Goal: Task Accomplishment & Management: Manage account settings

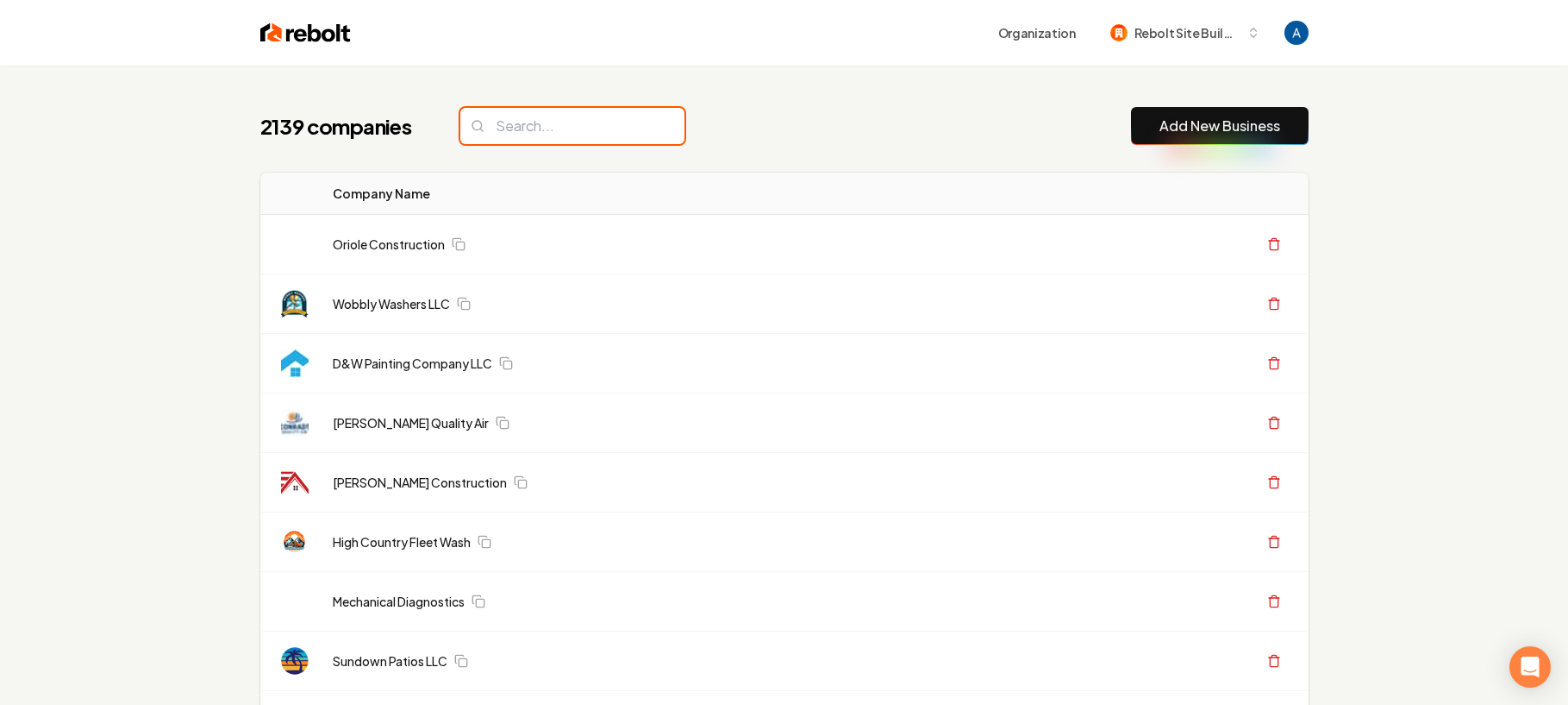
click at [580, 138] on input "search" at bounding box center [572, 126] width 224 height 37
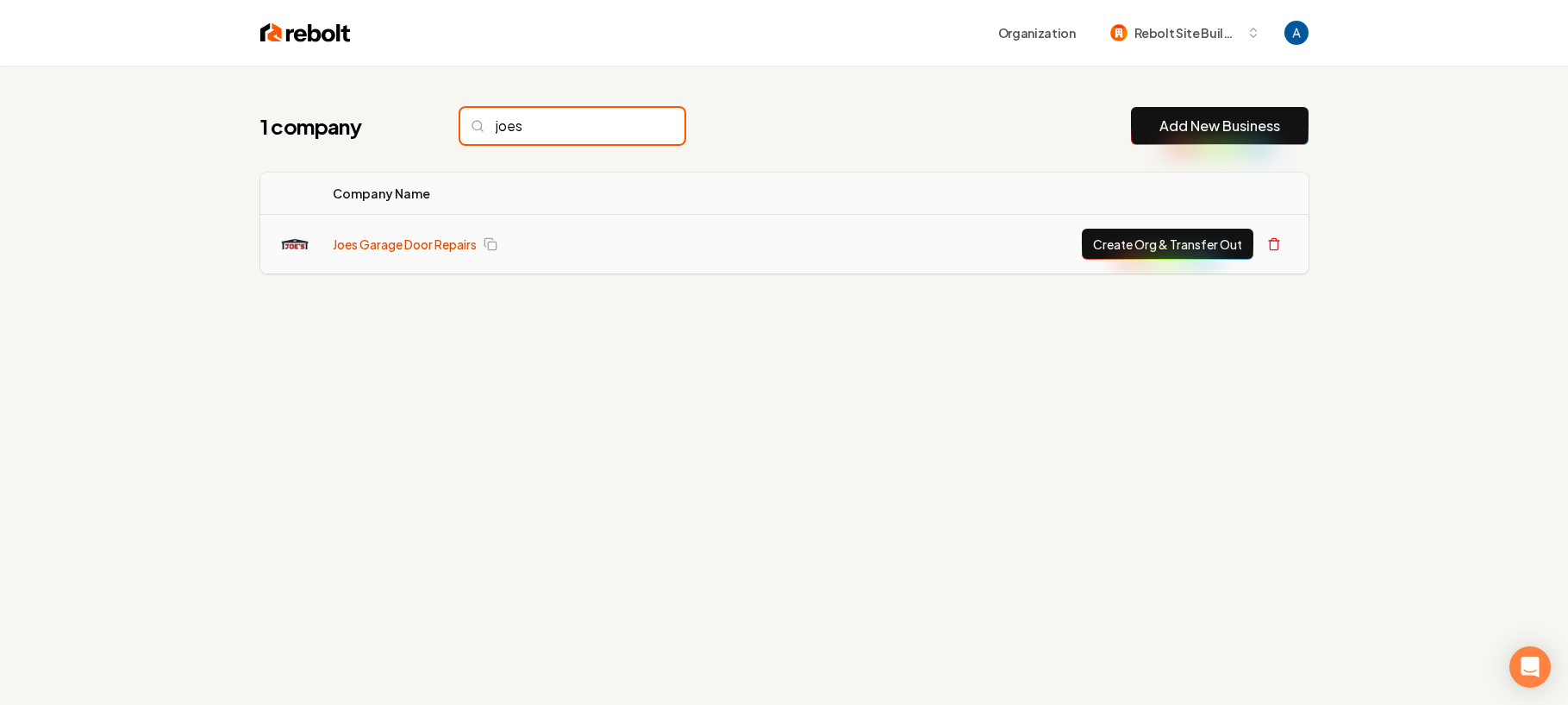
type input "joes"
click at [411, 239] on link "Joes Garage Door Repairs" at bounding box center [405, 244] width 144 height 17
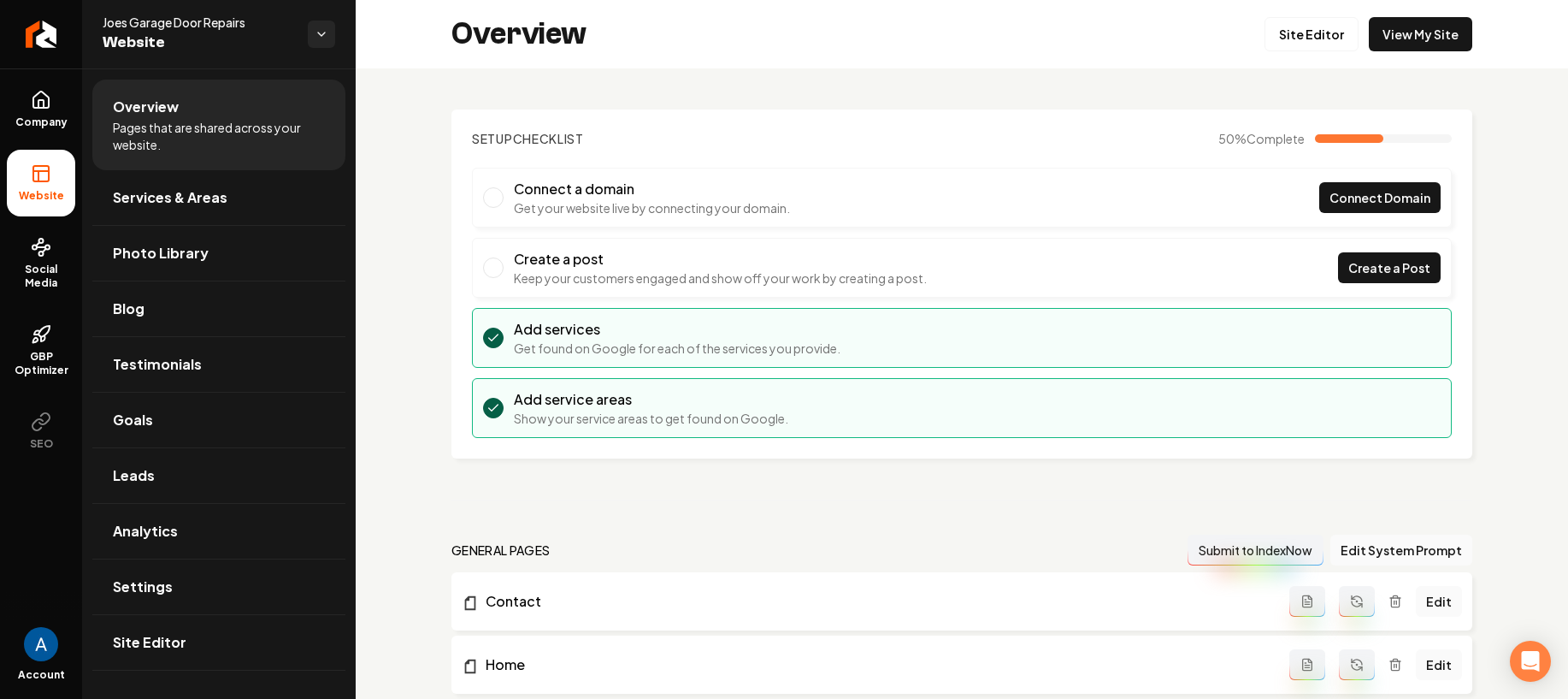
click at [1296, 50] on div "Overview Site Editor View My Site" at bounding box center [962, 34] width 1212 height 68
click at [1296, 47] on link "Site Editor" at bounding box center [1311, 34] width 94 height 35
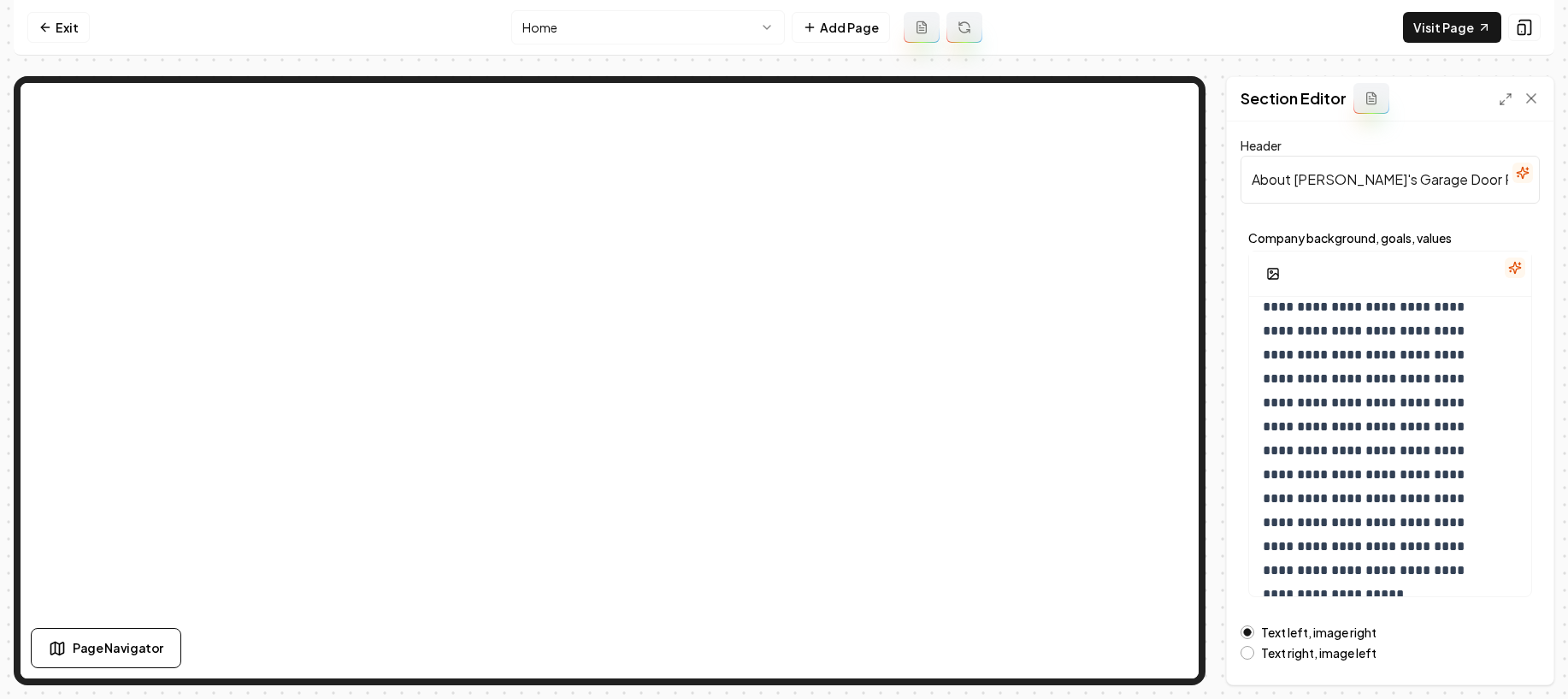
scroll to position [225, 0]
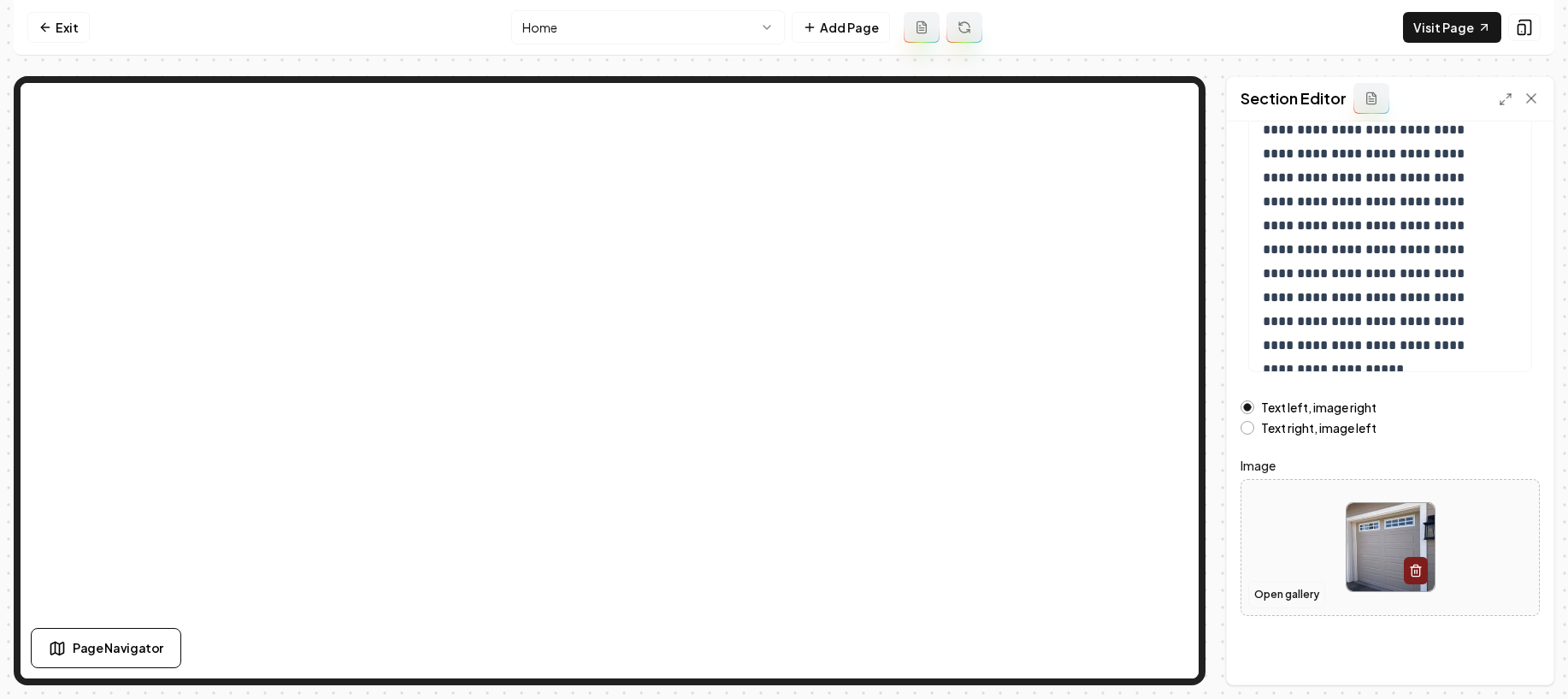
click at [1286, 590] on button "Open gallery" at bounding box center [1286, 594] width 77 height 27
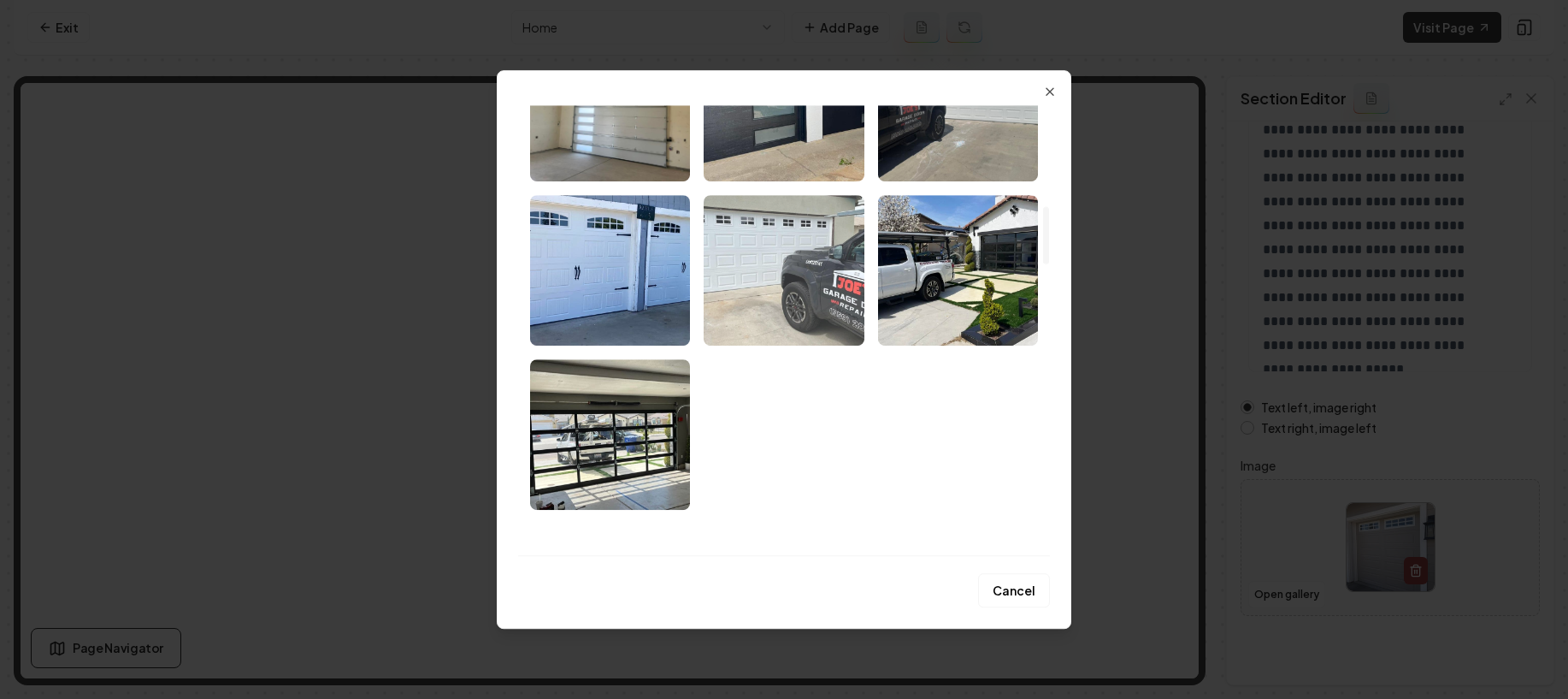
scroll to position [777, 0]
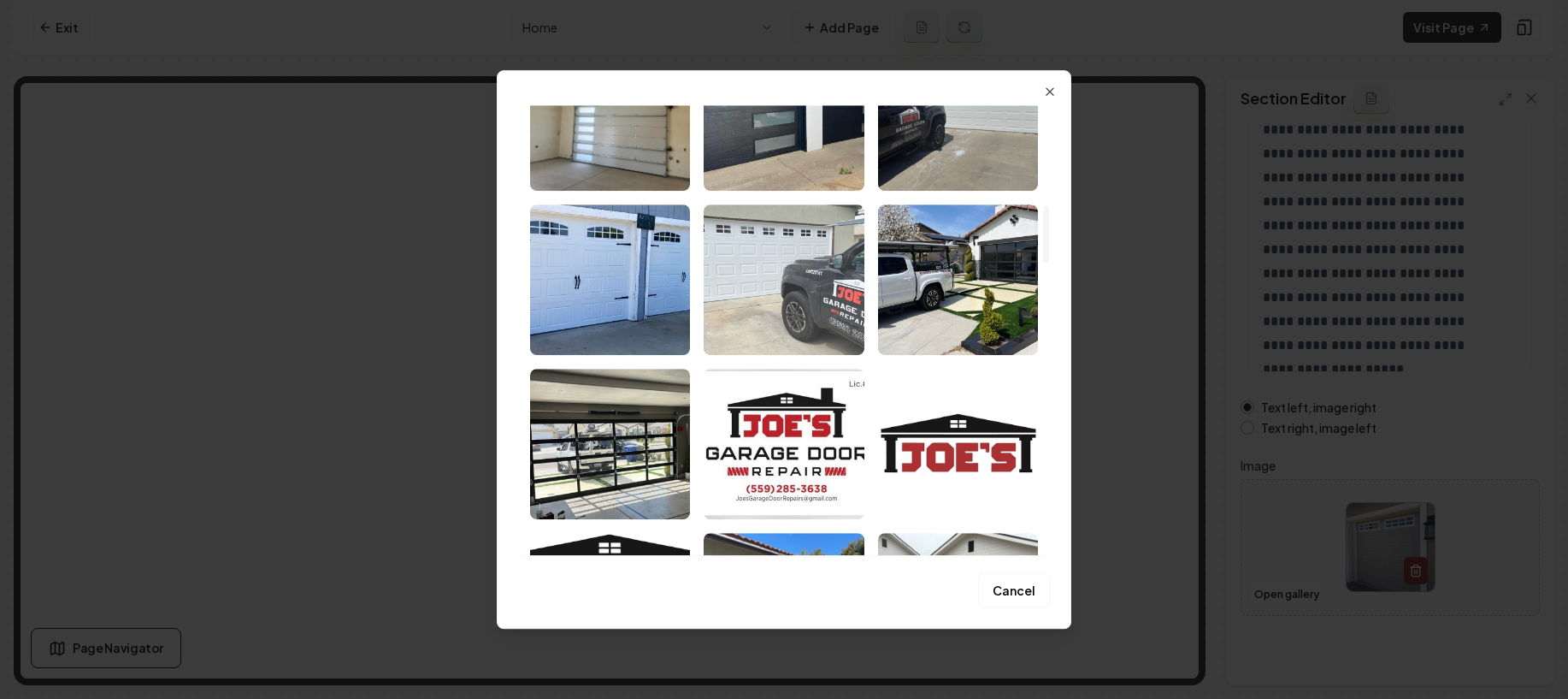
click at [784, 313] on img "Select image image_68a8e3995c7cd75eb8f418c6.jpeg" at bounding box center [784, 280] width 160 height 151
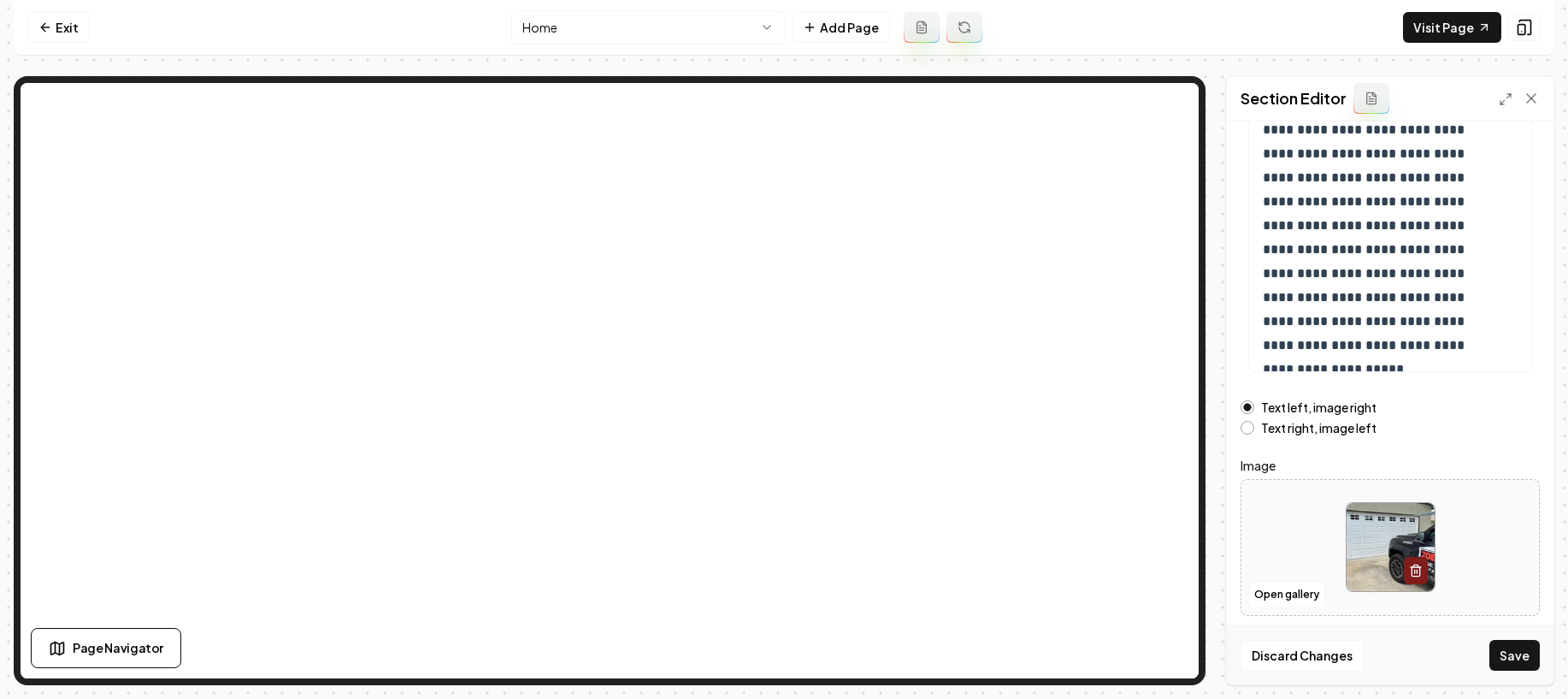
click at [1525, 658] on button "Save" at bounding box center [1514, 655] width 50 height 31
click at [52, 31] on link "Exit" at bounding box center [58, 27] width 62 height 31
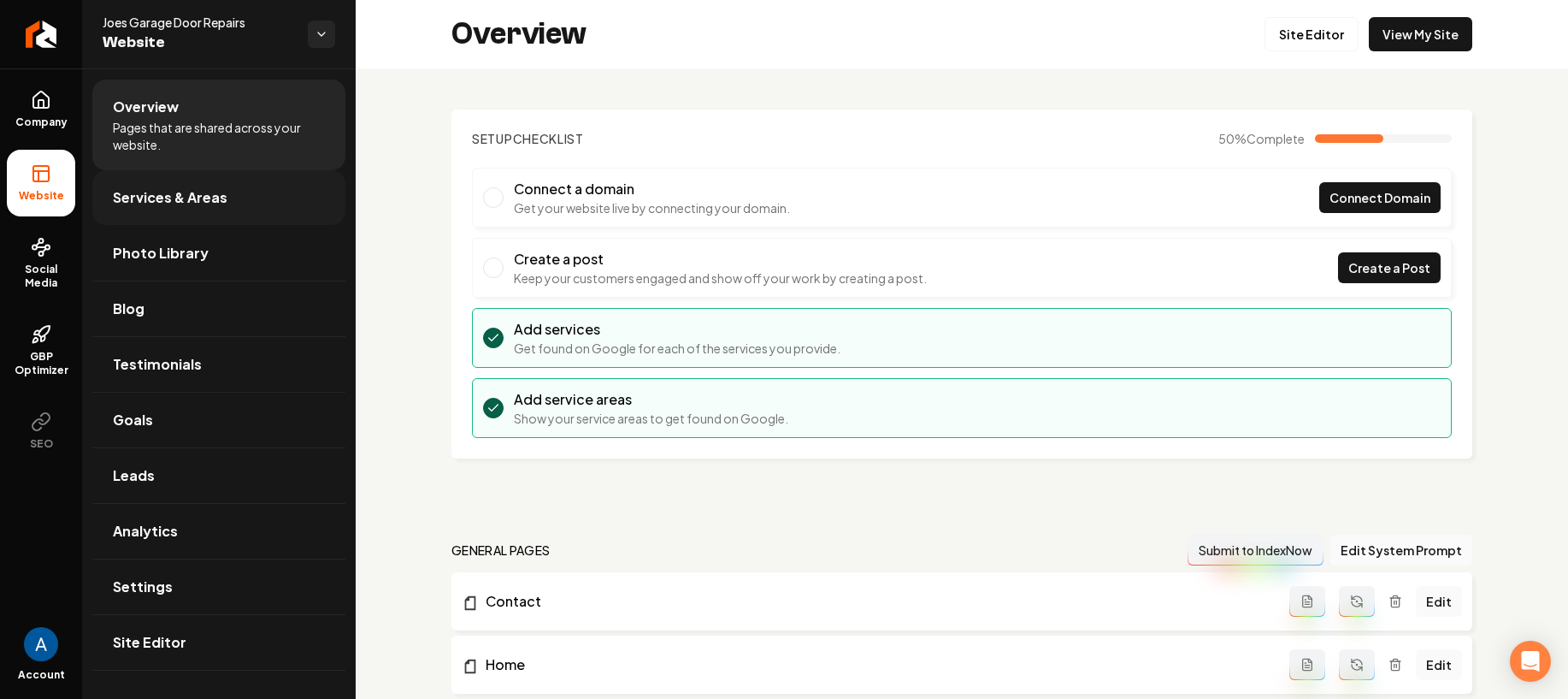
click at [167, 209] on link "Services & Areas" at bounding box center [219, 198] width 253 height 55
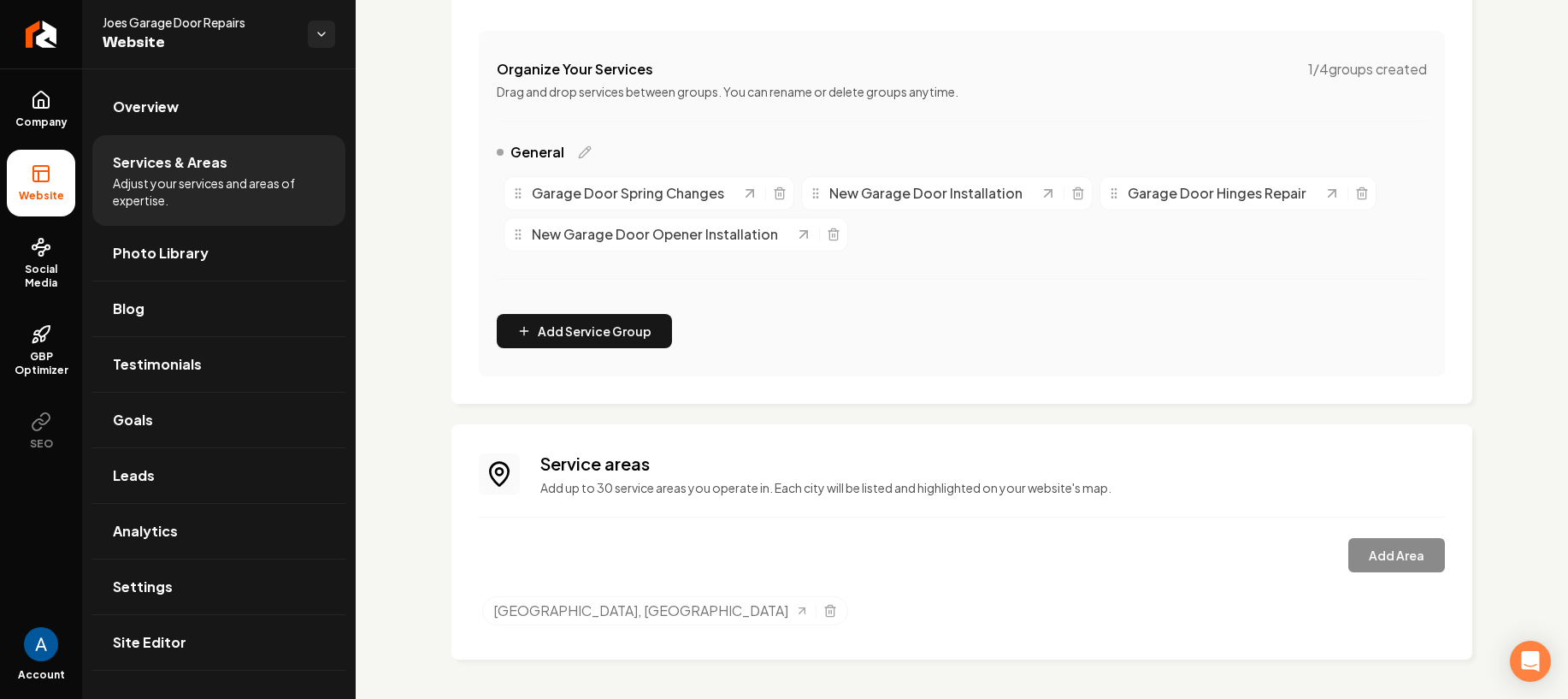
scroll to position [306, 0]
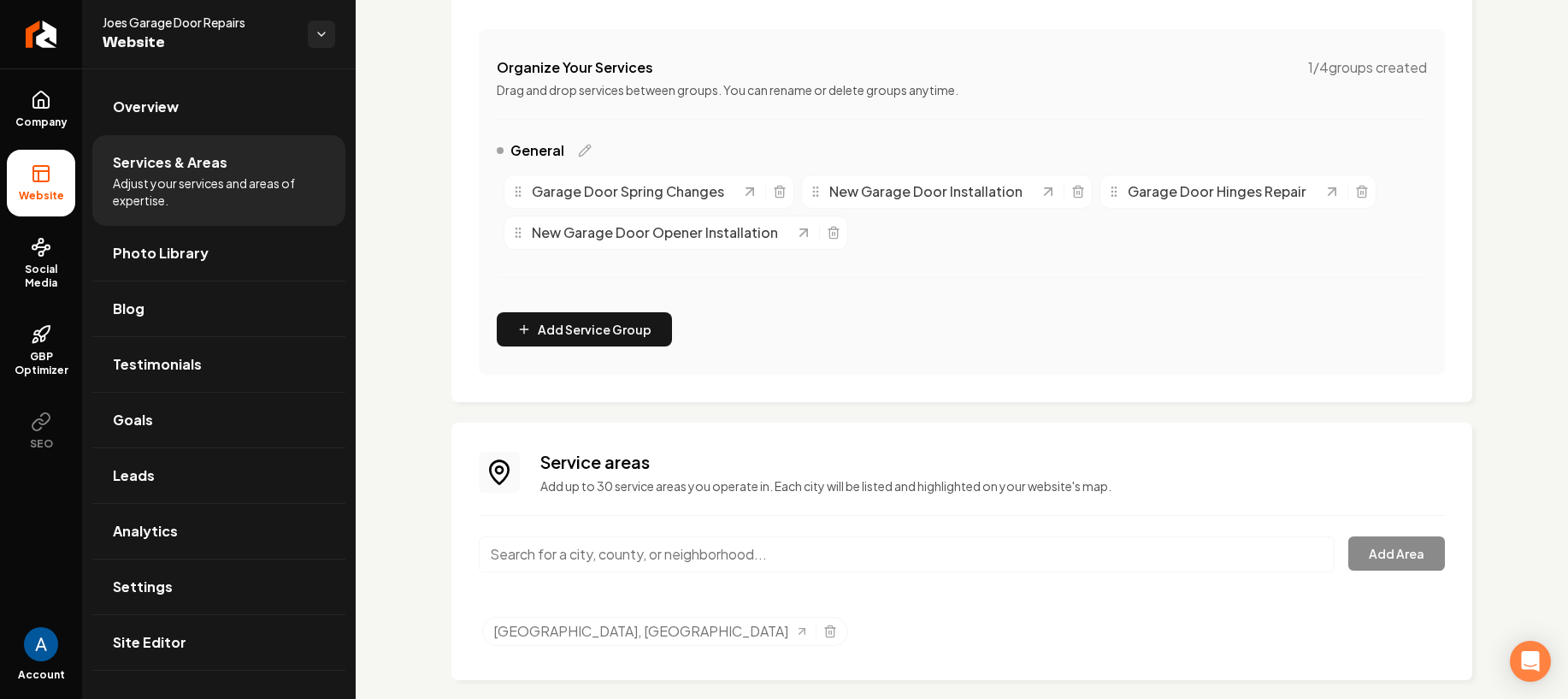
click at [752, 552] on input "Main content area" at bounding box center [907, 554] width 855 height 36
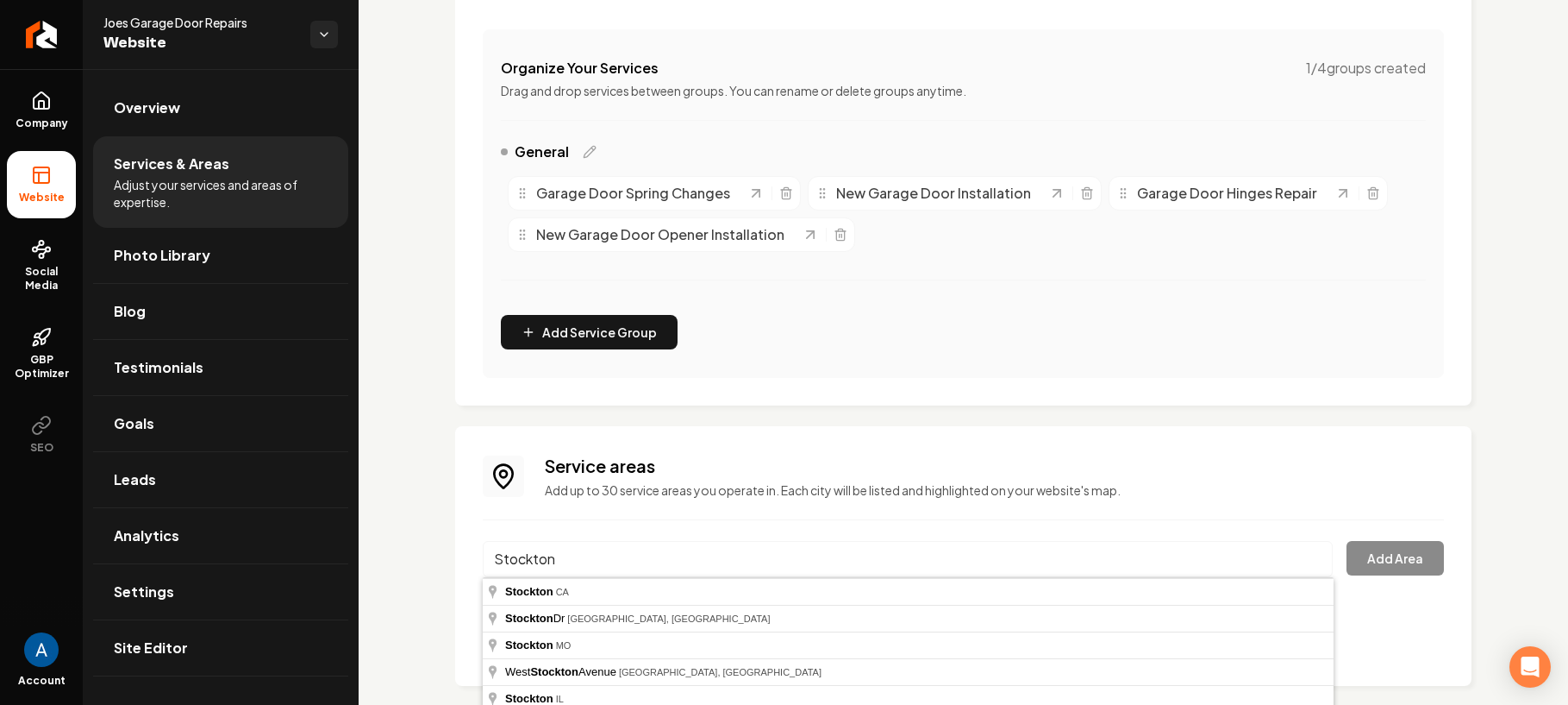
type input "[GEOGRAPHIC_DATA], [GEOGRAPHIC_DATA]"
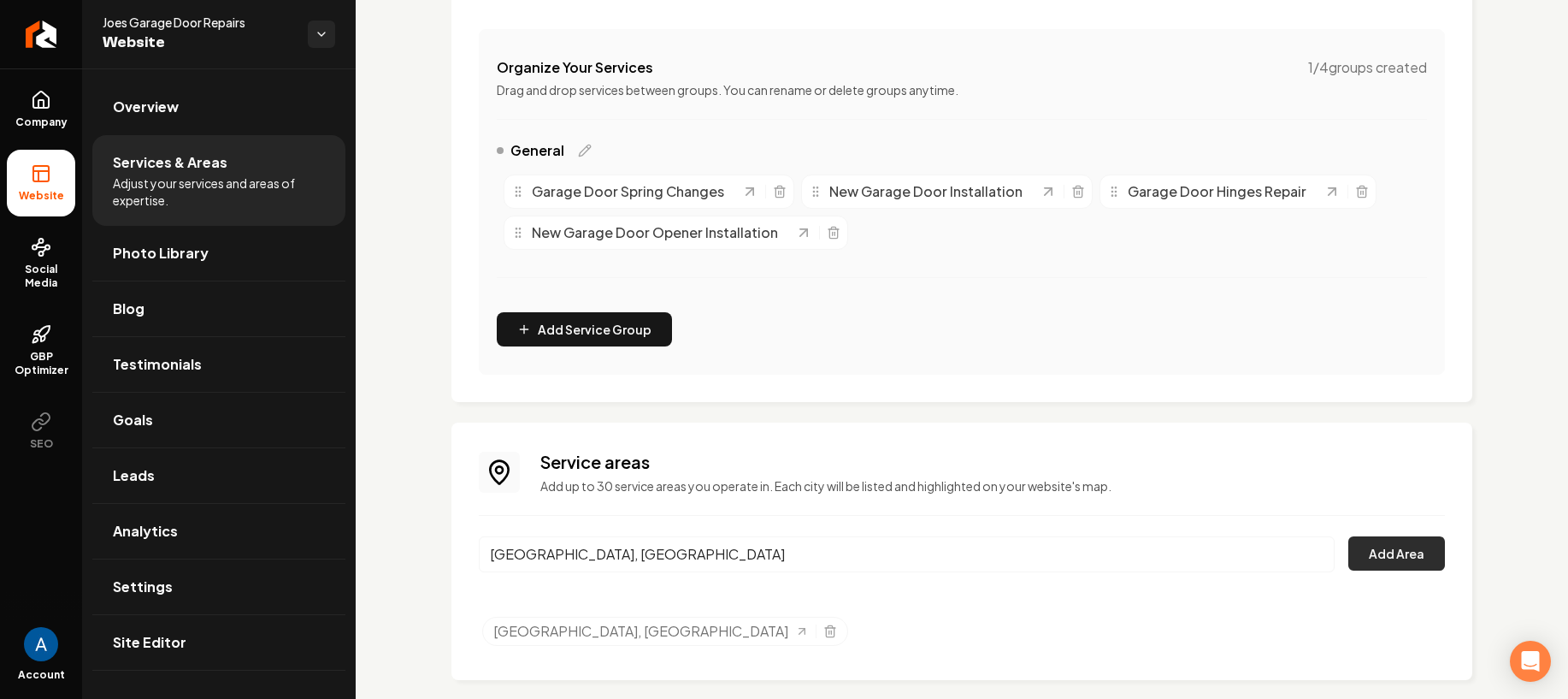
click at [1382, 558] on button "Add Area" at bounding box center [1395, 553] width 97 height 35
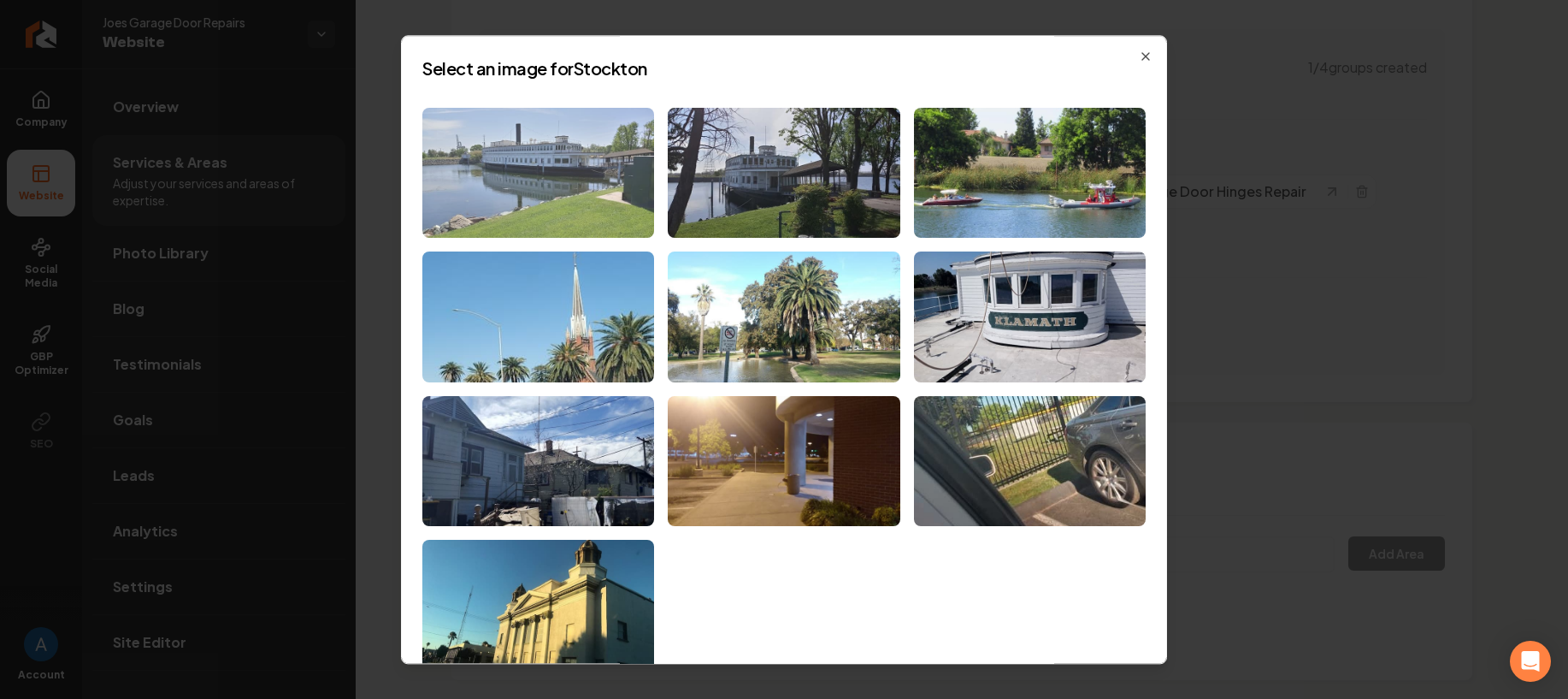
click at [518, 160] on img at bounding box center [538, 174] width 232 height 131
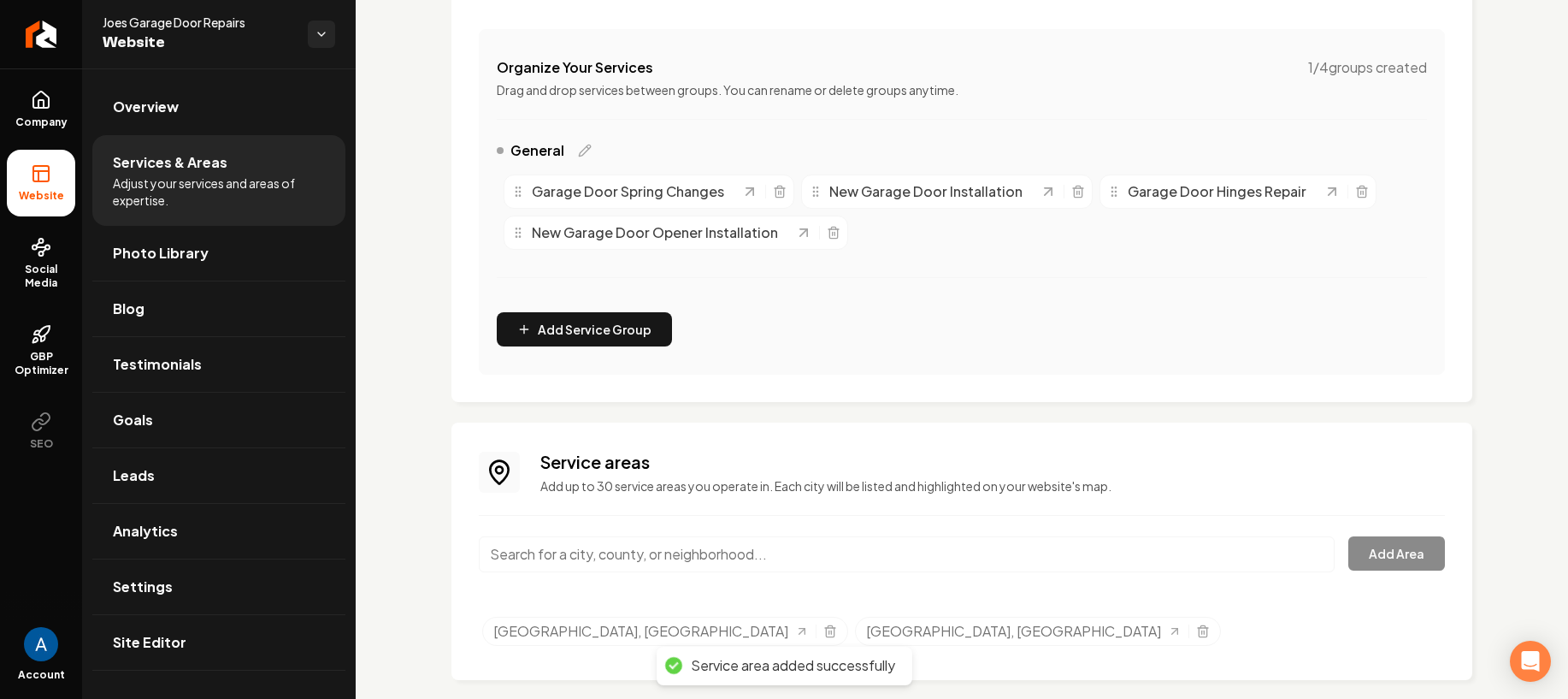
click at [598, 555] on input "Main content area" at bounding box center [907, 554] width 855 height 36
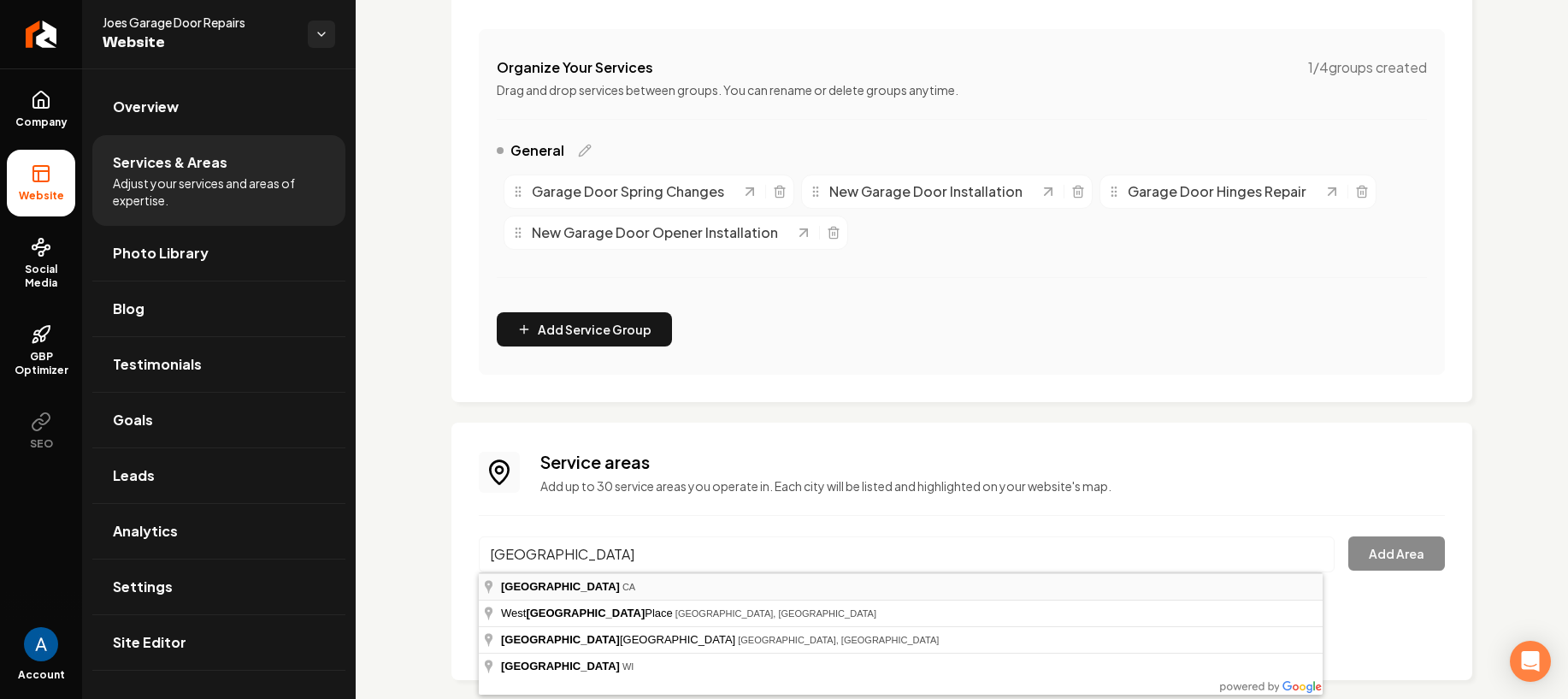
type input "[GEOGRAPHIC_DATA], [GEOGRAPHIC_DATA]"
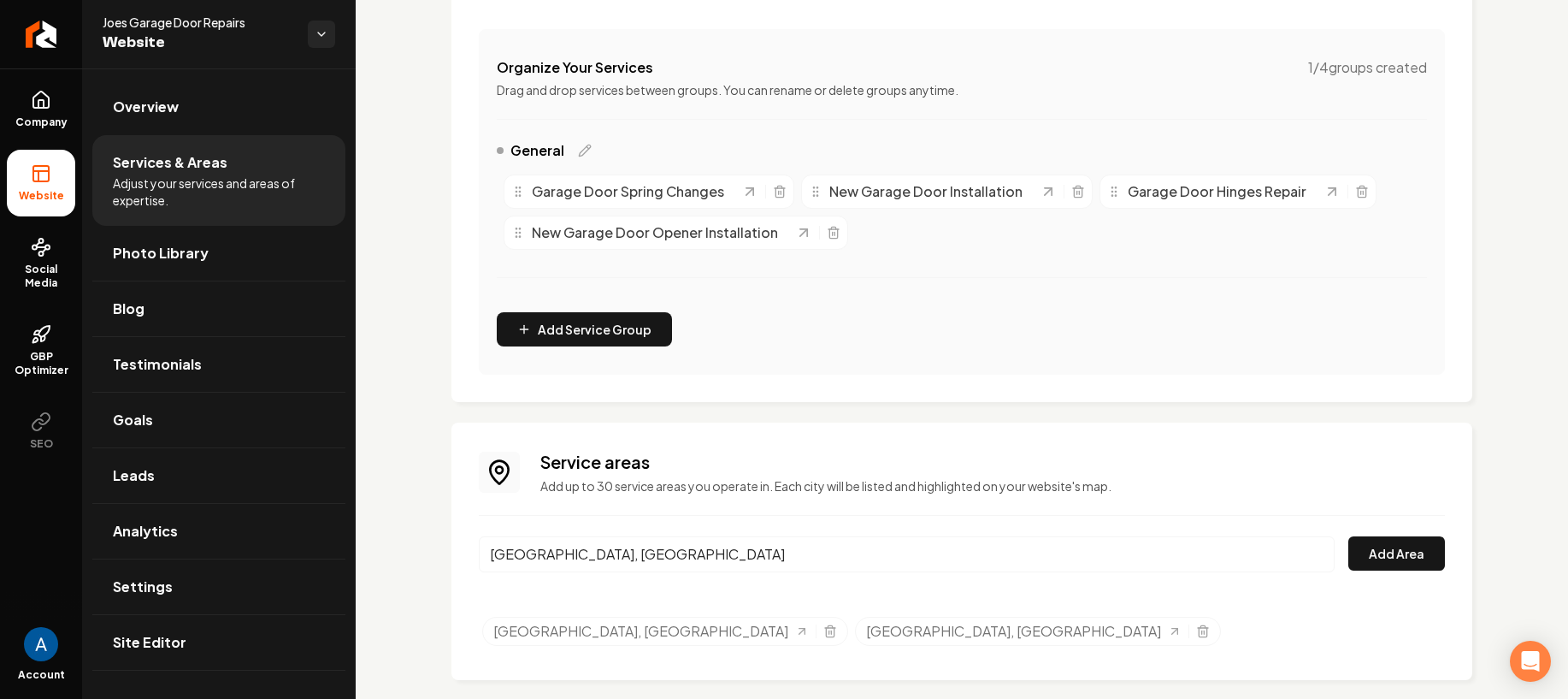
click at [1435, 560] on div "Service areas Add up to 30 service areas you operate in. Each city will be list…" at bounding box center [962, 551] width 1021 height 258
click at [1409, 553] on button "Add Area" at bounding box center [1395, 553] width 97 height 35
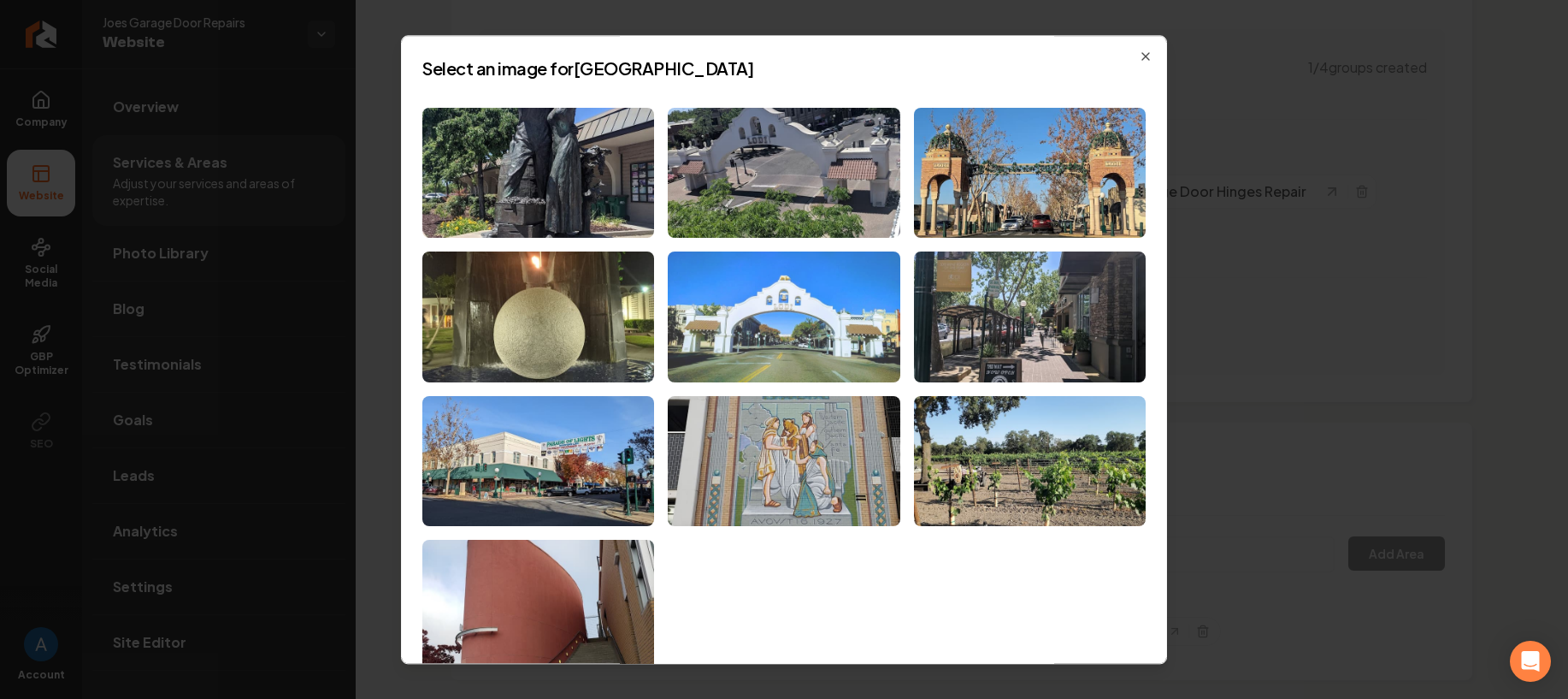
click at [773, 293] on img at bounding box center [784, 317] width 232 height 131
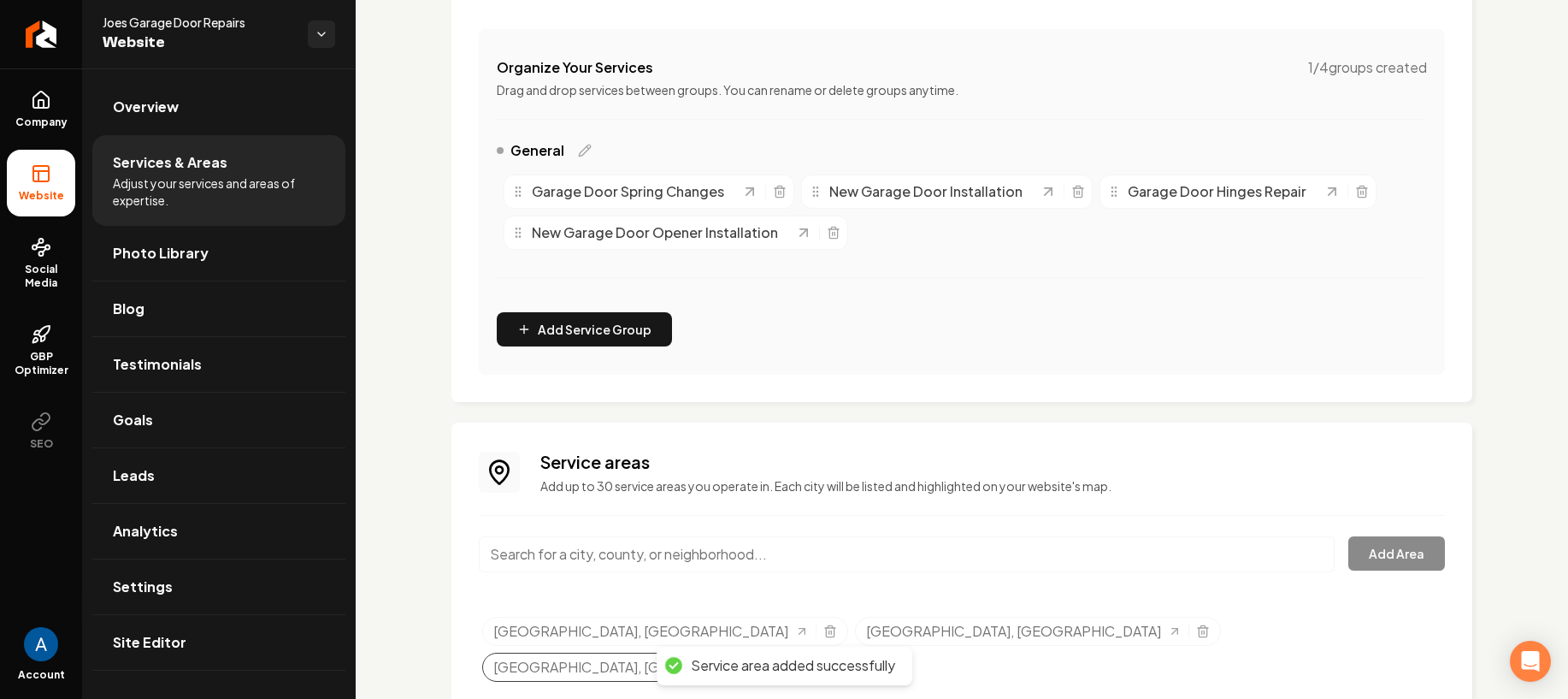
click at [837, 660] on icon "Selected tags" at bounding box center [830, 666] width 13 height 13
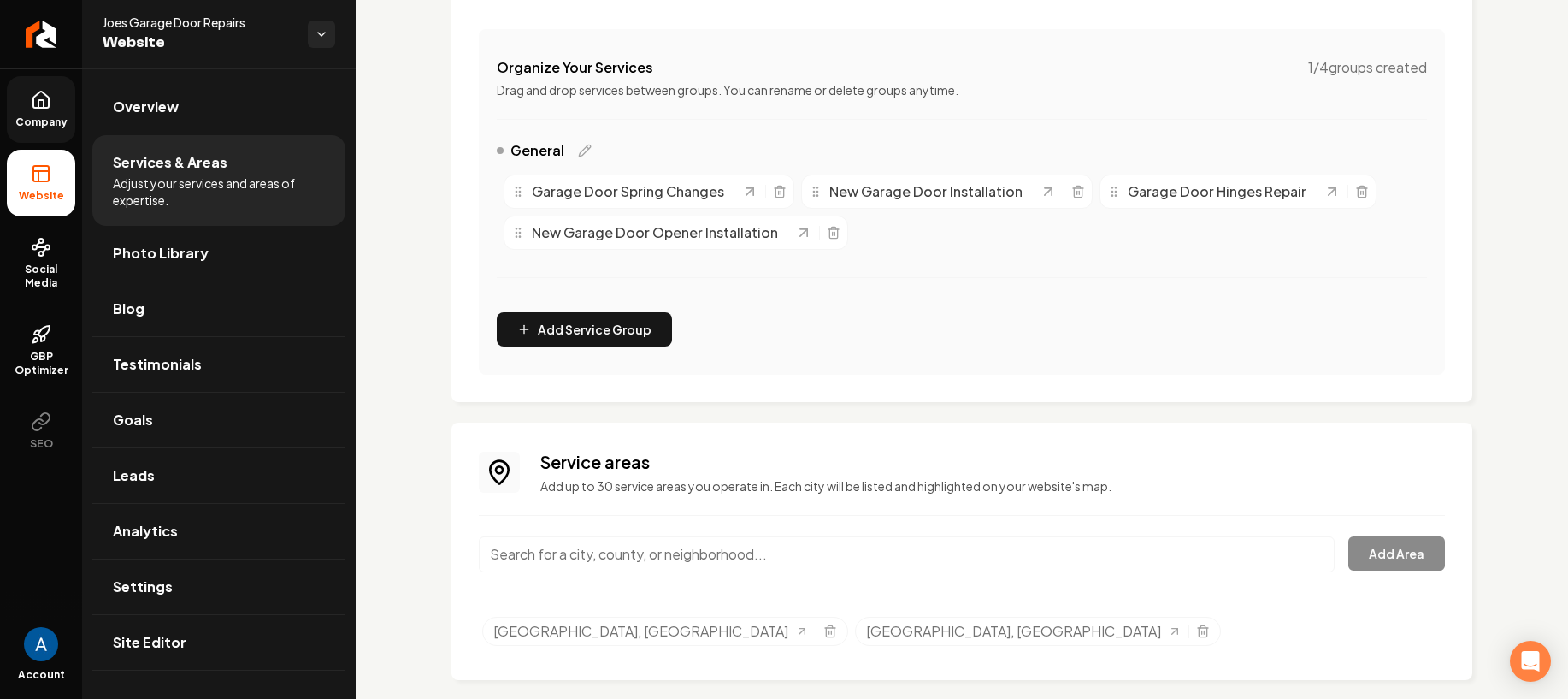
click at [21, 115] on span "Company" at bounding box center [42, 121] width 66 height 13
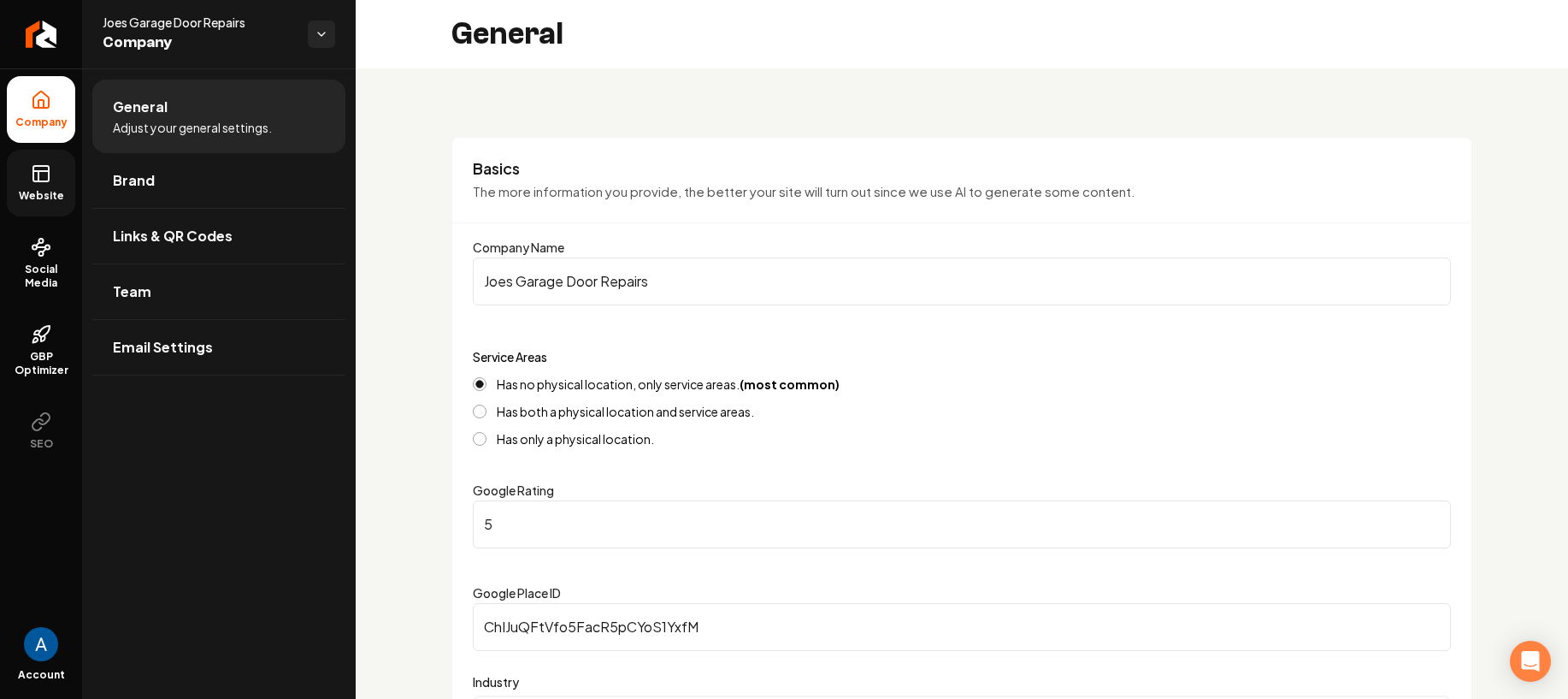
click at [48, 186] on link "Website" at bounding box center [41, 183] width 68 height 66
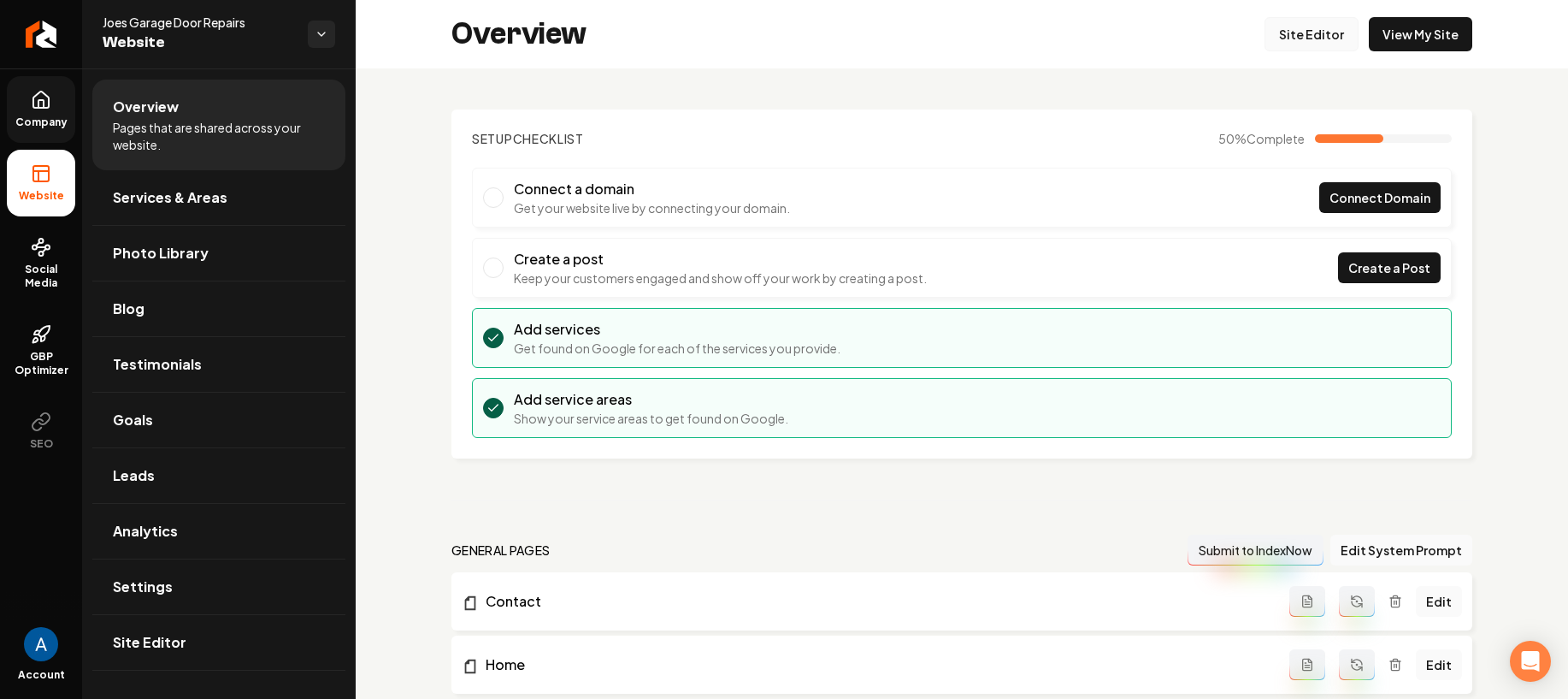
click at [1273, 27] on link "Site Editor" at bounding box center [1311, 34] width 94 height 35
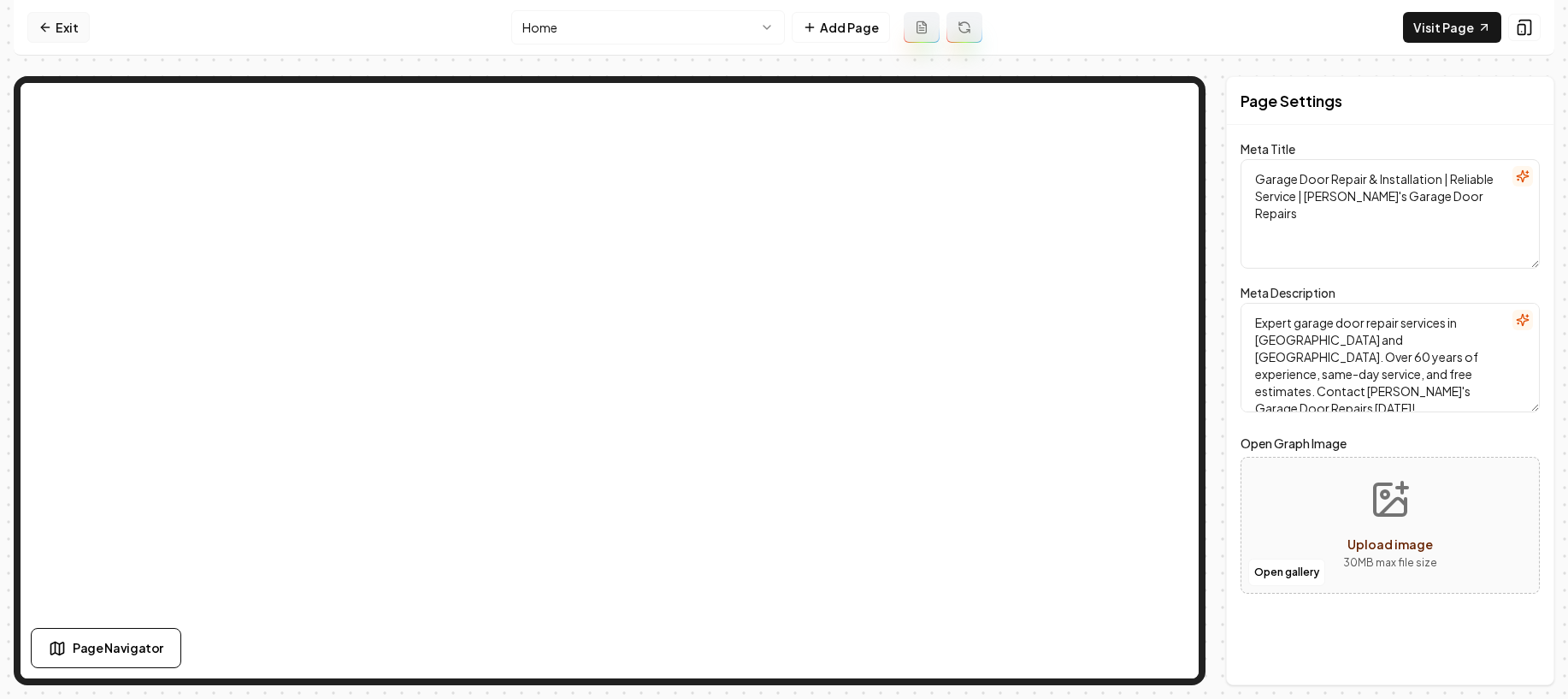
click at [60, 37] on link "Exit" at bounding box center [58, 27] width 62 height 31
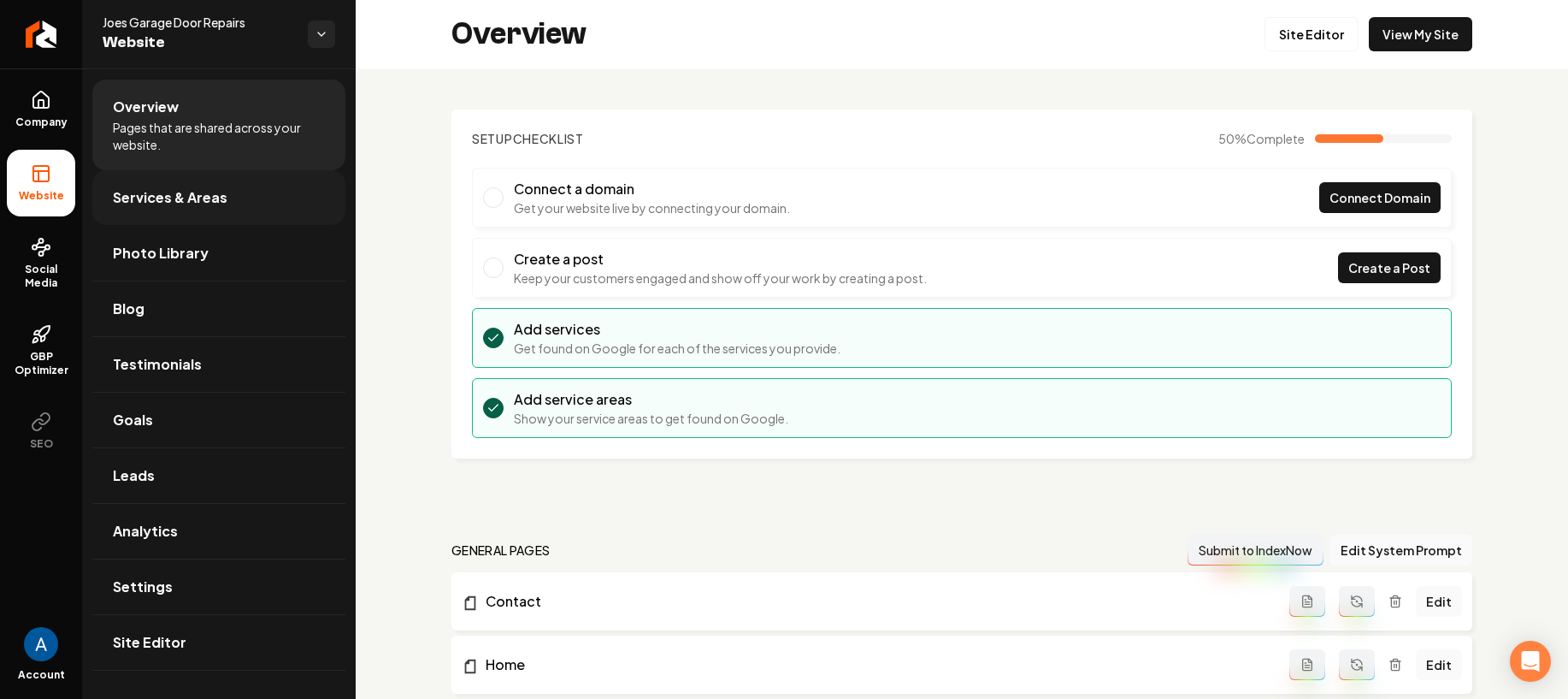
click at [207, 206] on span "Services & Areas" at bounding box center [169, 197] width 114 height 20
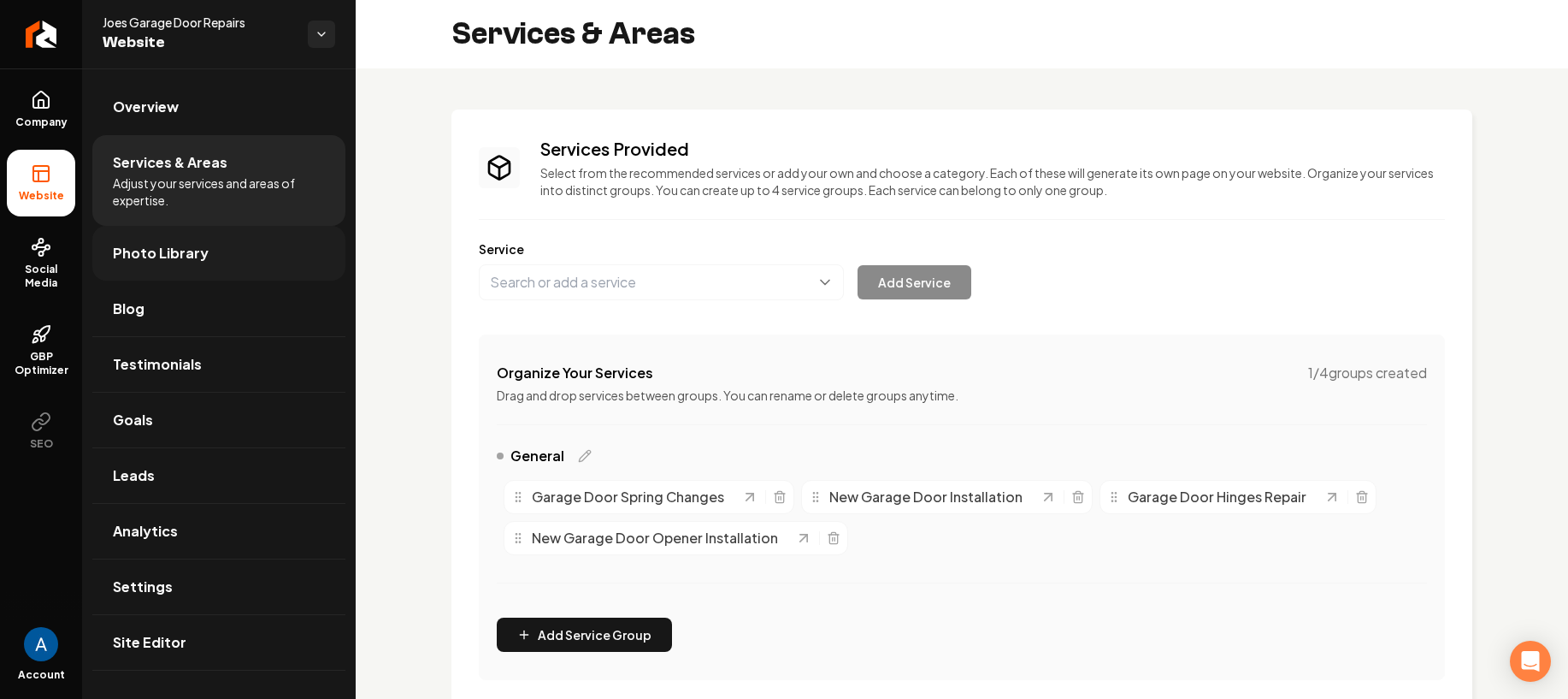
click at [143, 238] on link "Photo Library" at bounding box center [219, 253] width 253 height 55
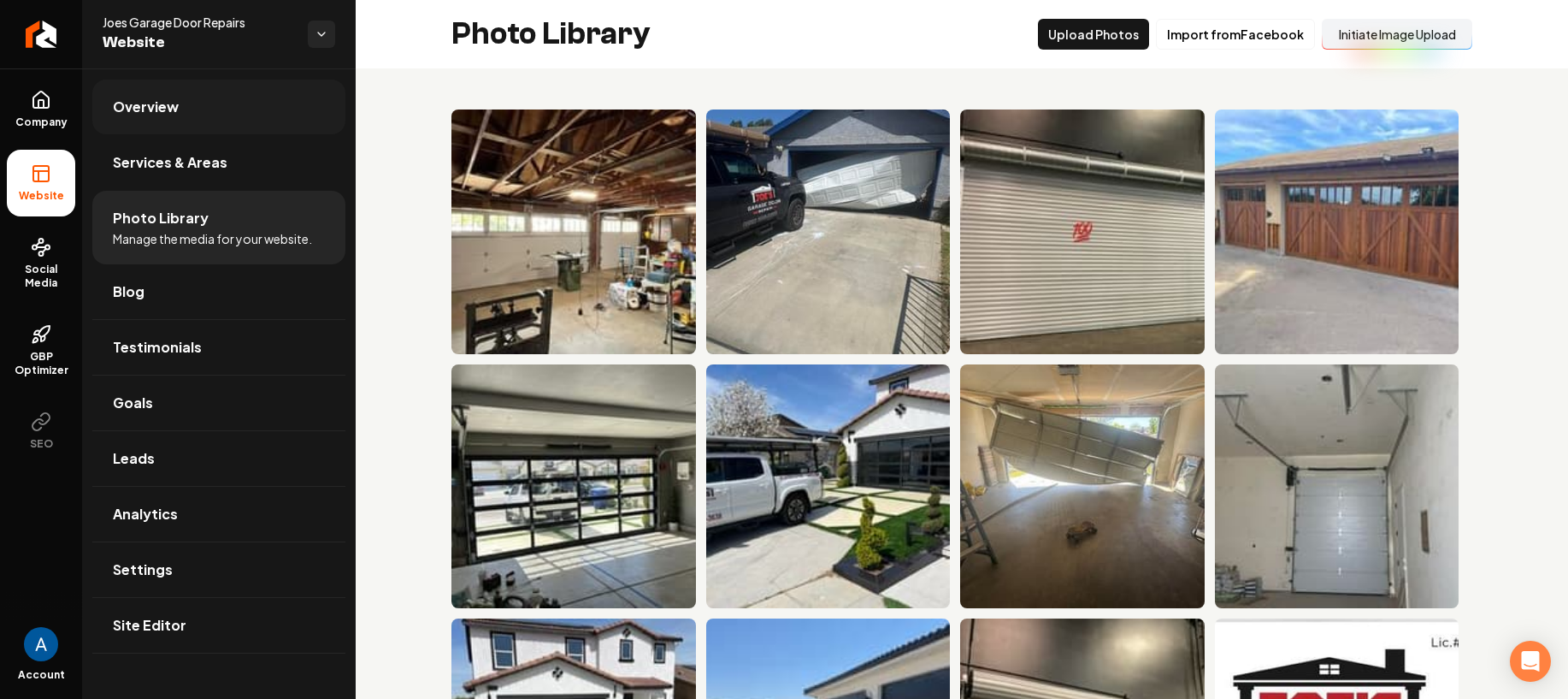
click at [143, 87] on link "Overview" at bounding box center [219, 107] width 253 height 55
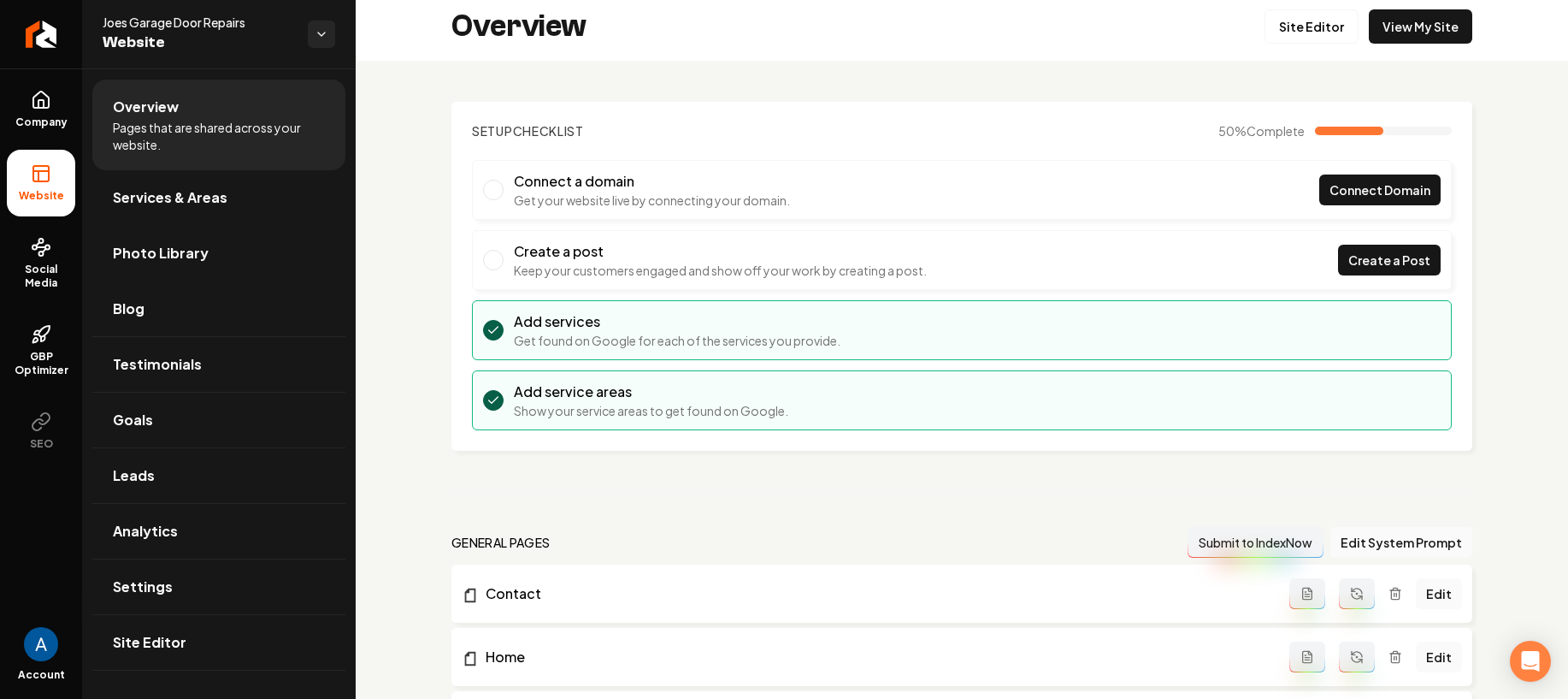
scroll to position [28, 0]
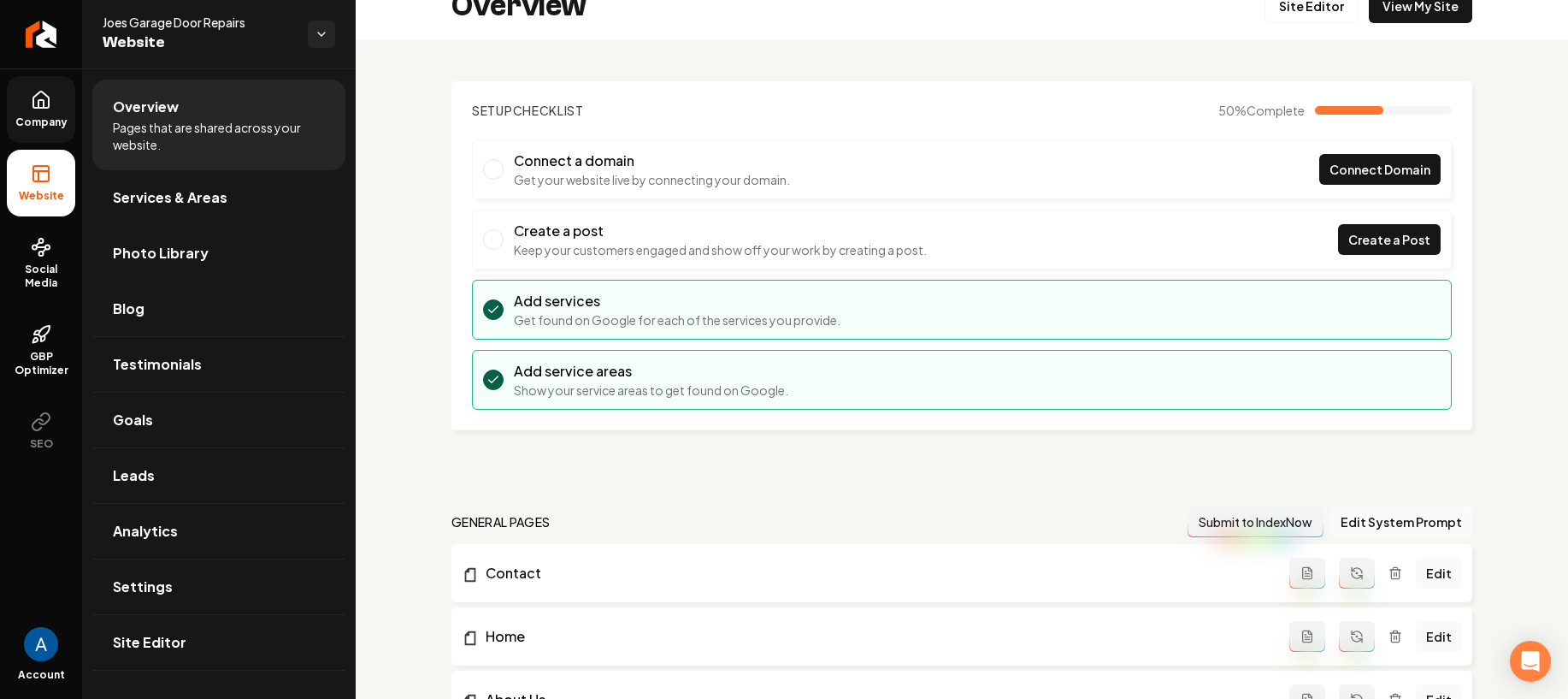
click at [53, 106] on link "Company" at bounding box center [41, 109] width 68 height 66
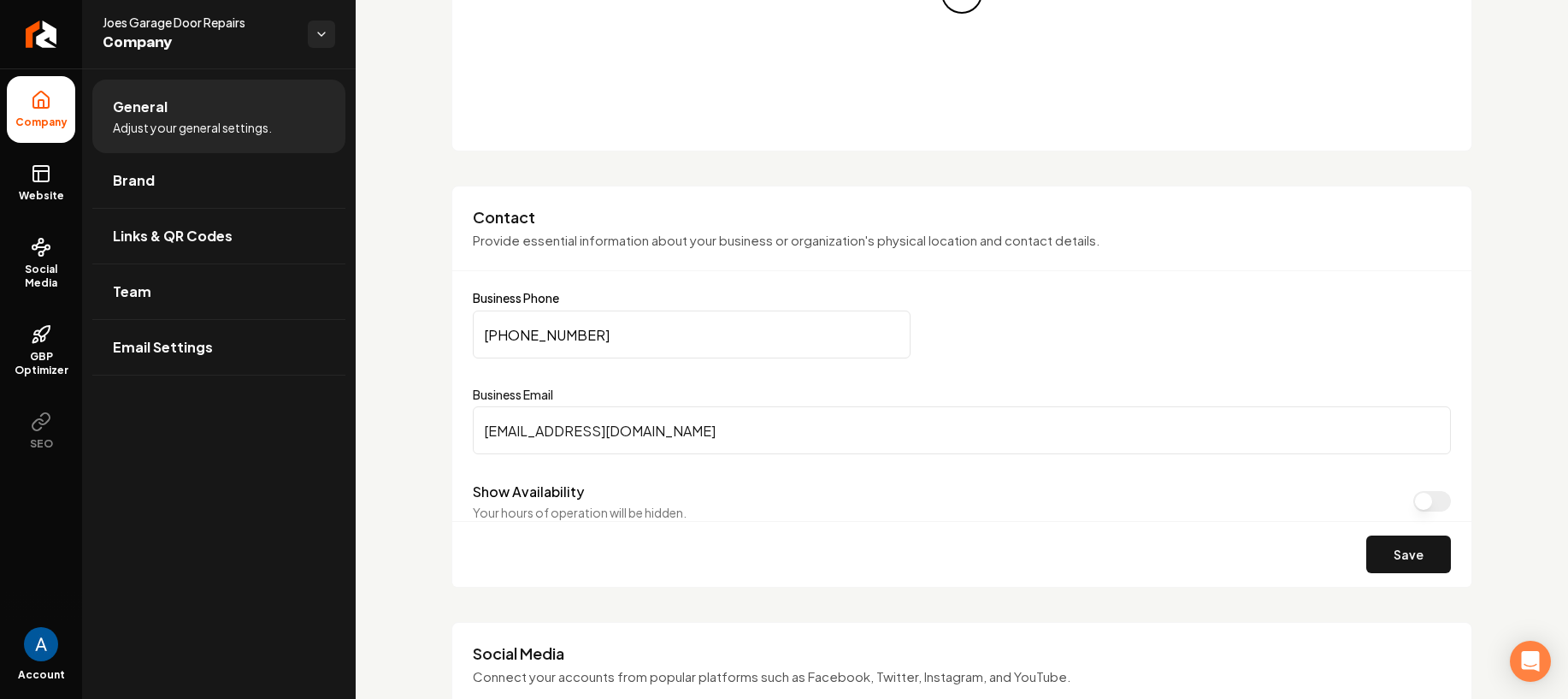
scroll to position [35, 0]
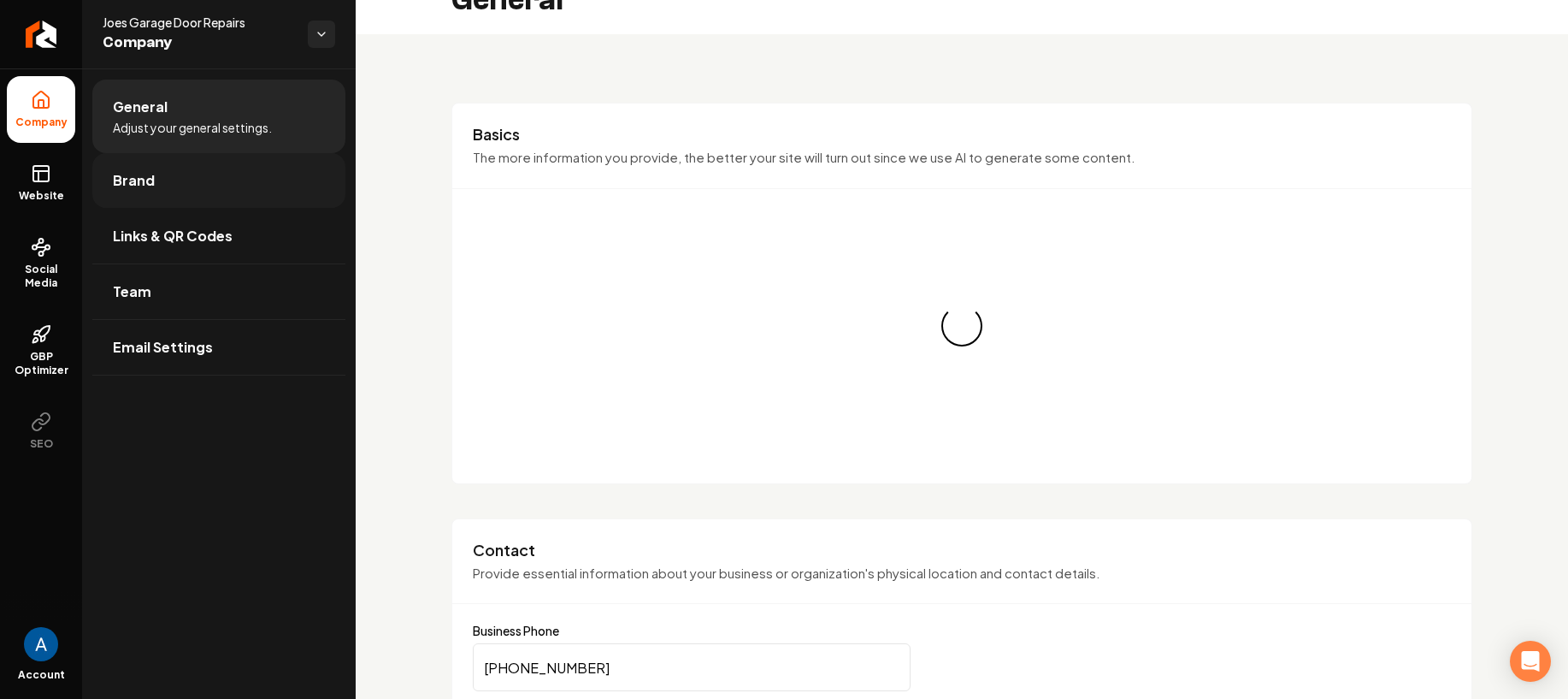
click at [122, 170] on span "Brand" at bounding box center [133, 180] width 42 height 20
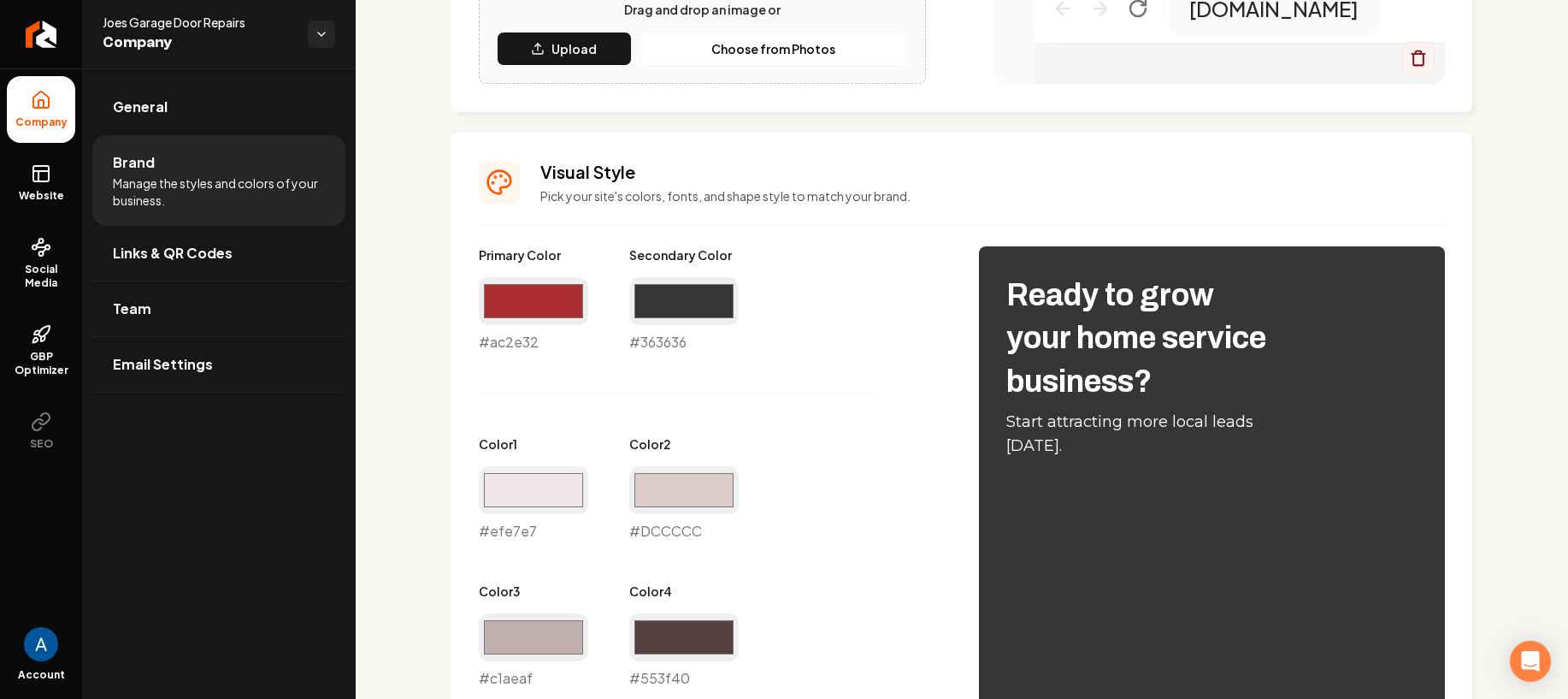
scroll to position [653, 0]
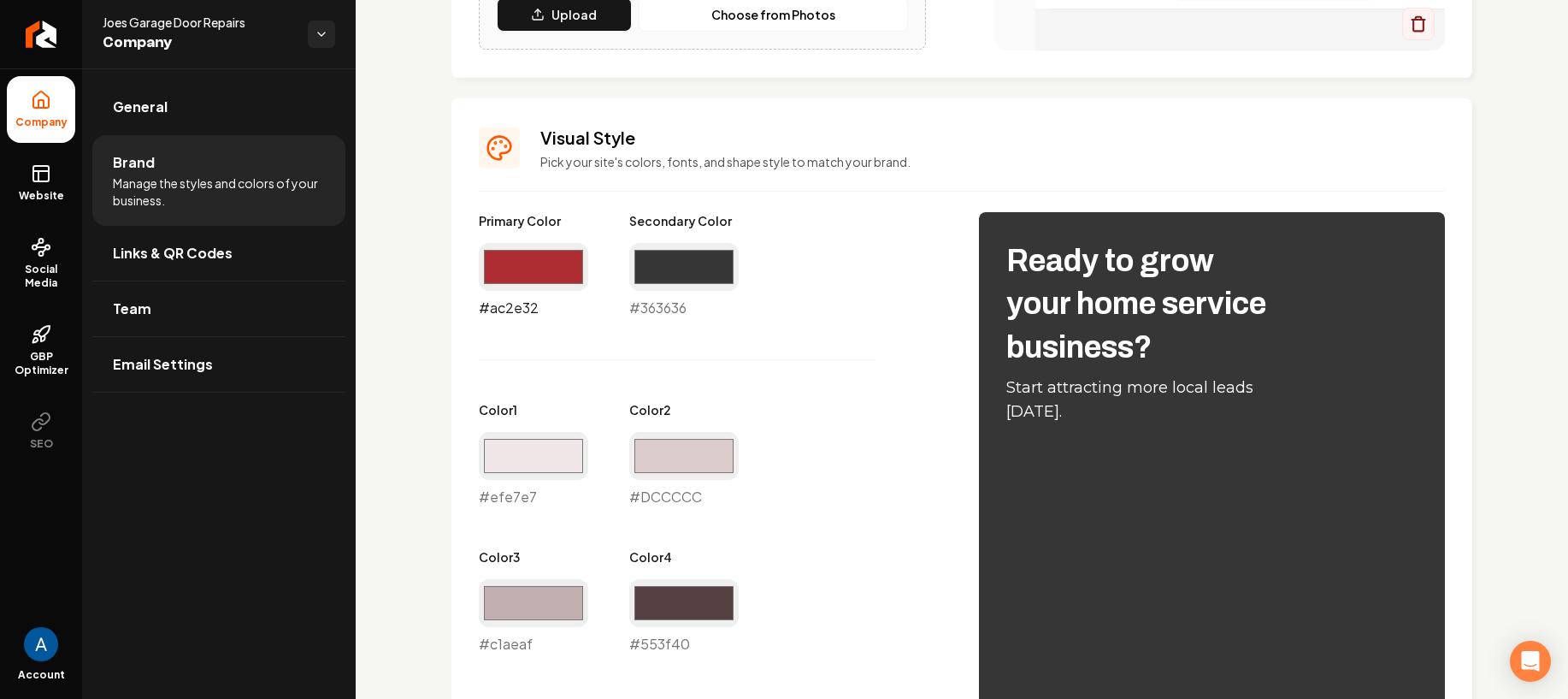
click at [522, 265] on input "#ac2e32" at bounding box center [534, 267] width 110 height 48
click at [779, 382] on div "Primary Color #000000 #000000 Secondary Color #363636 #363636 Color 1 #efe7e7 #…" at bounding box center [712, 579] width 466 height 736
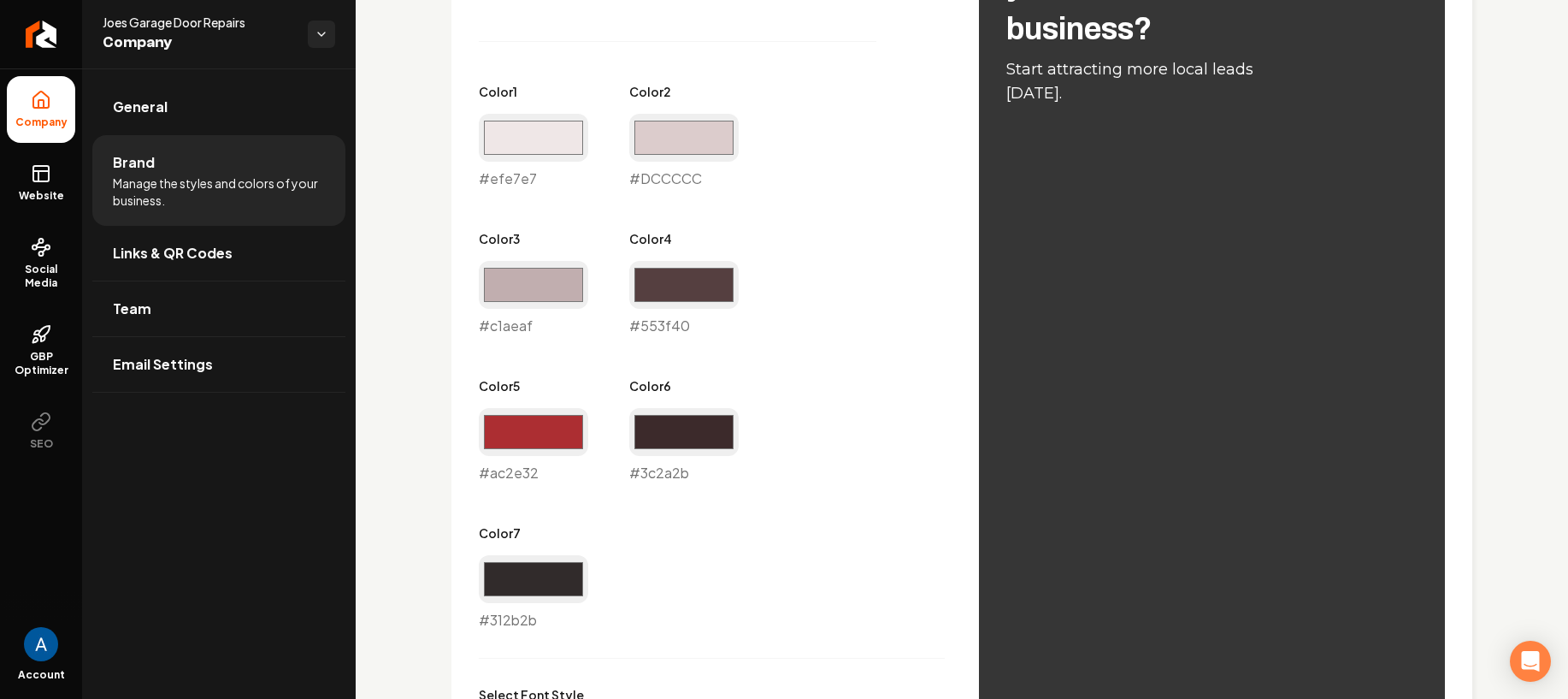
scroll to position [780, 0]
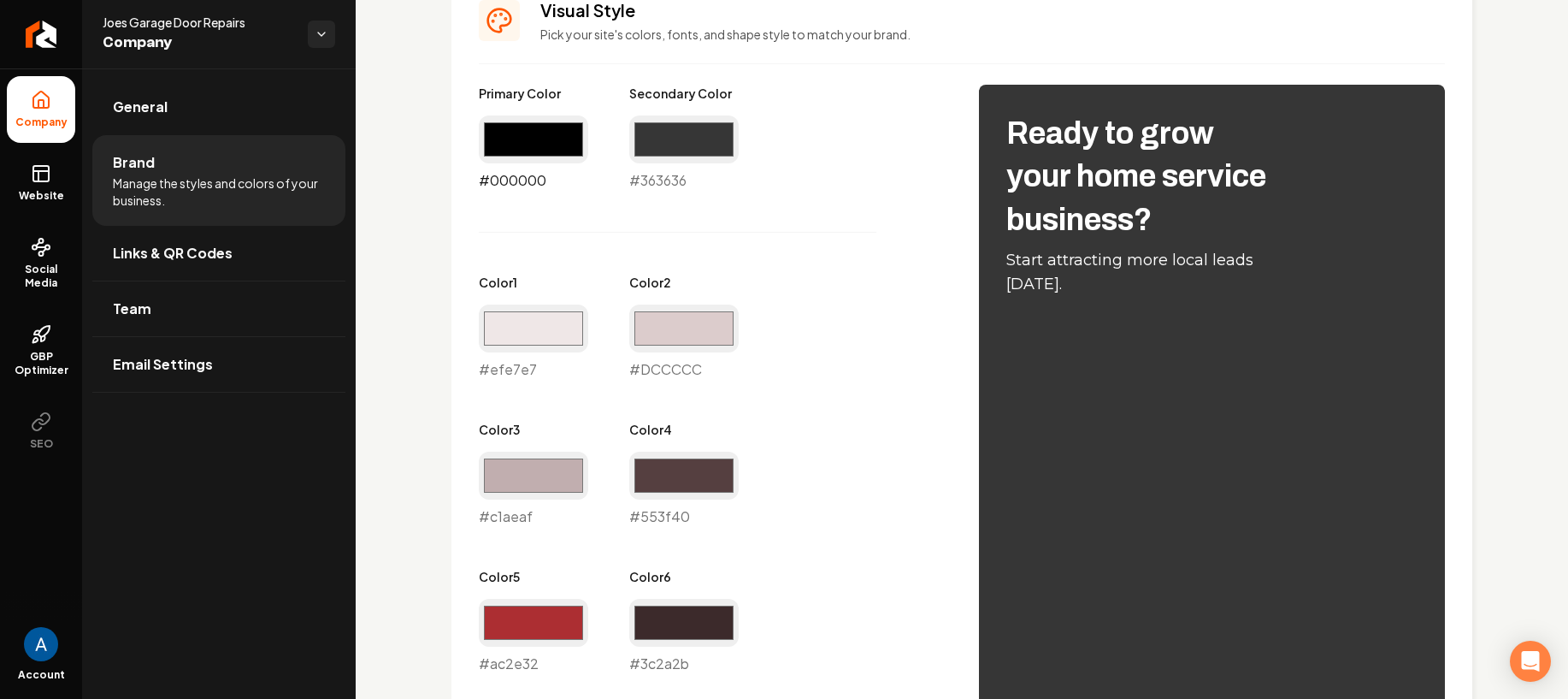
click at [513, 144] on input "#000000" at bounding box center [534, 139] width 110 height 48
type input "#1f0707"
click at [846, 278] on div "Primary Color #1f0707 #1f0707 Secondary Color #363636 #363636 Color 1 #efe7e7 #…" at bounding box center [712, 453] width 466 height 736
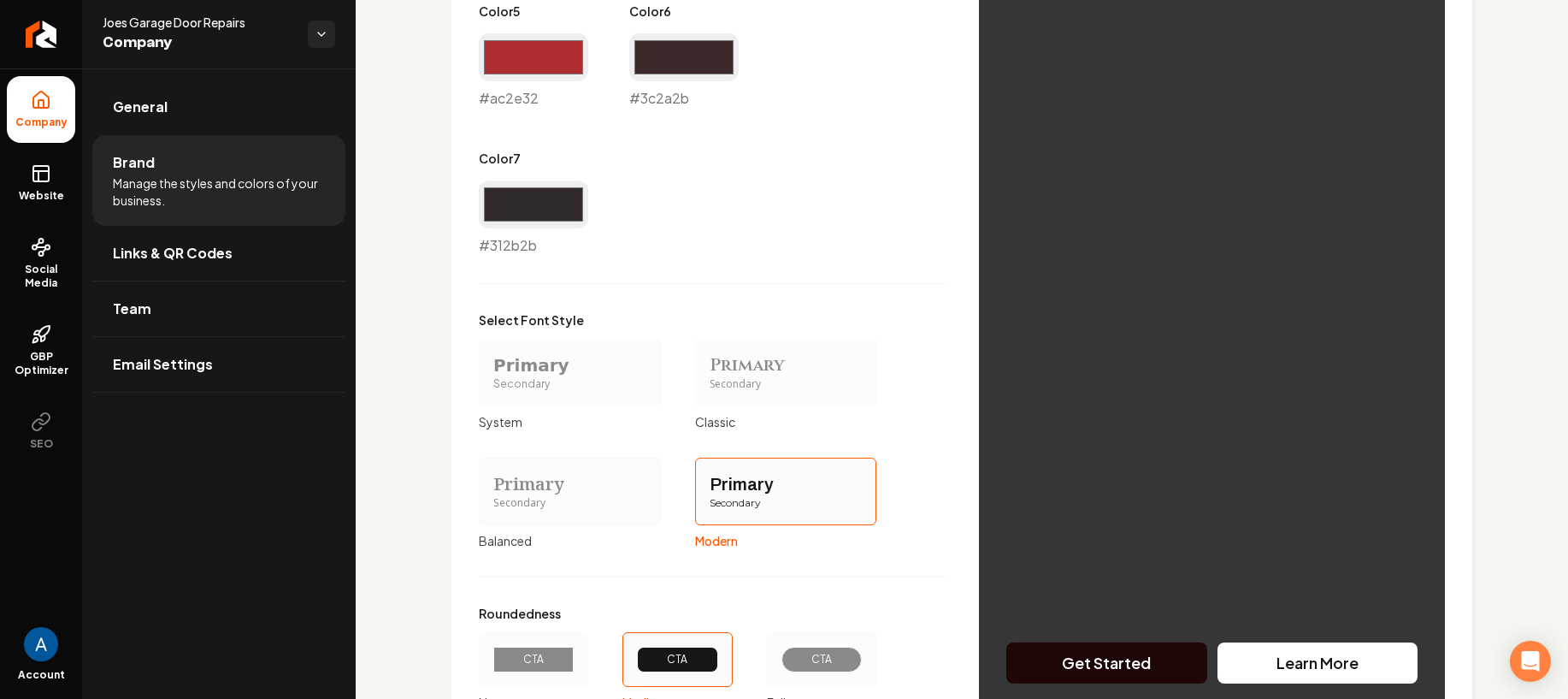
scroll to position [1492, 0]
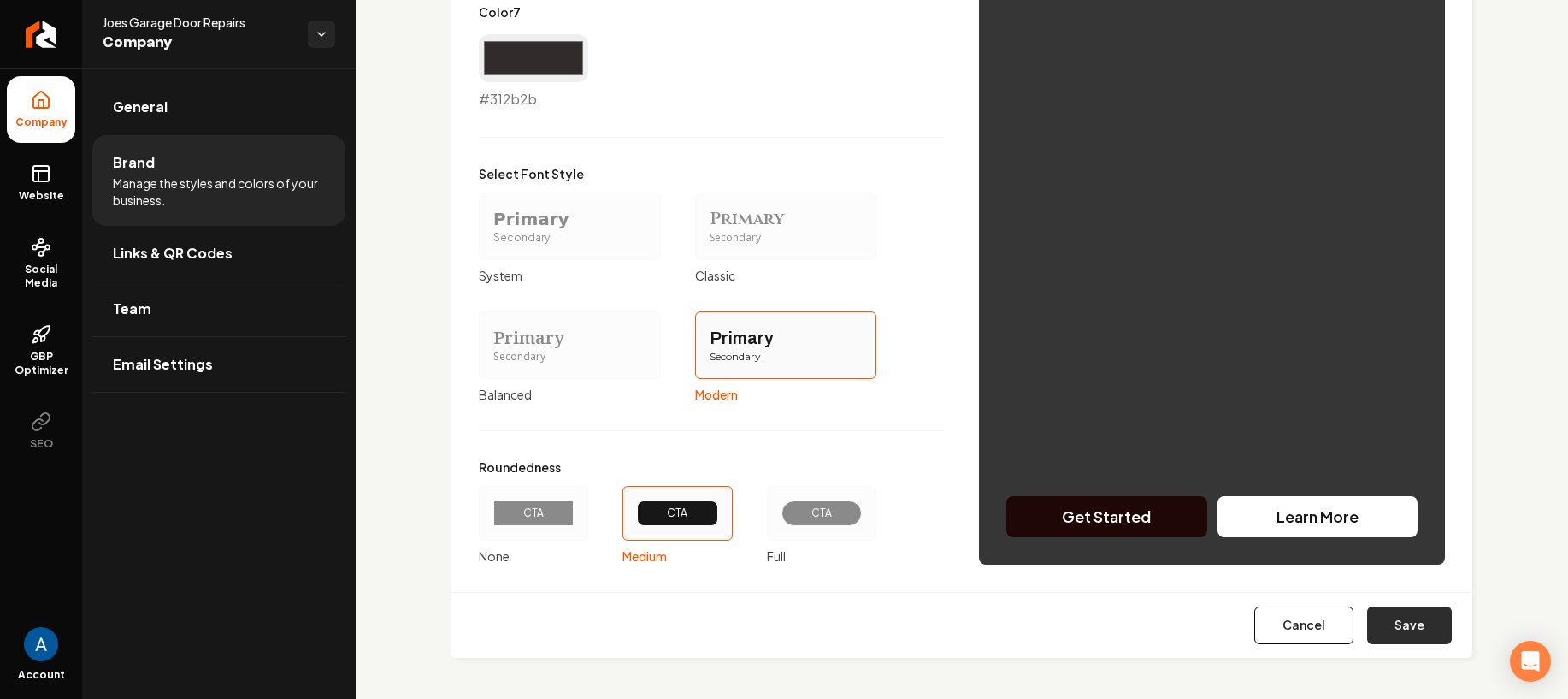
click at [1412, 639] on button "Save" at bounding box center [1410, 625] width 85 height 37
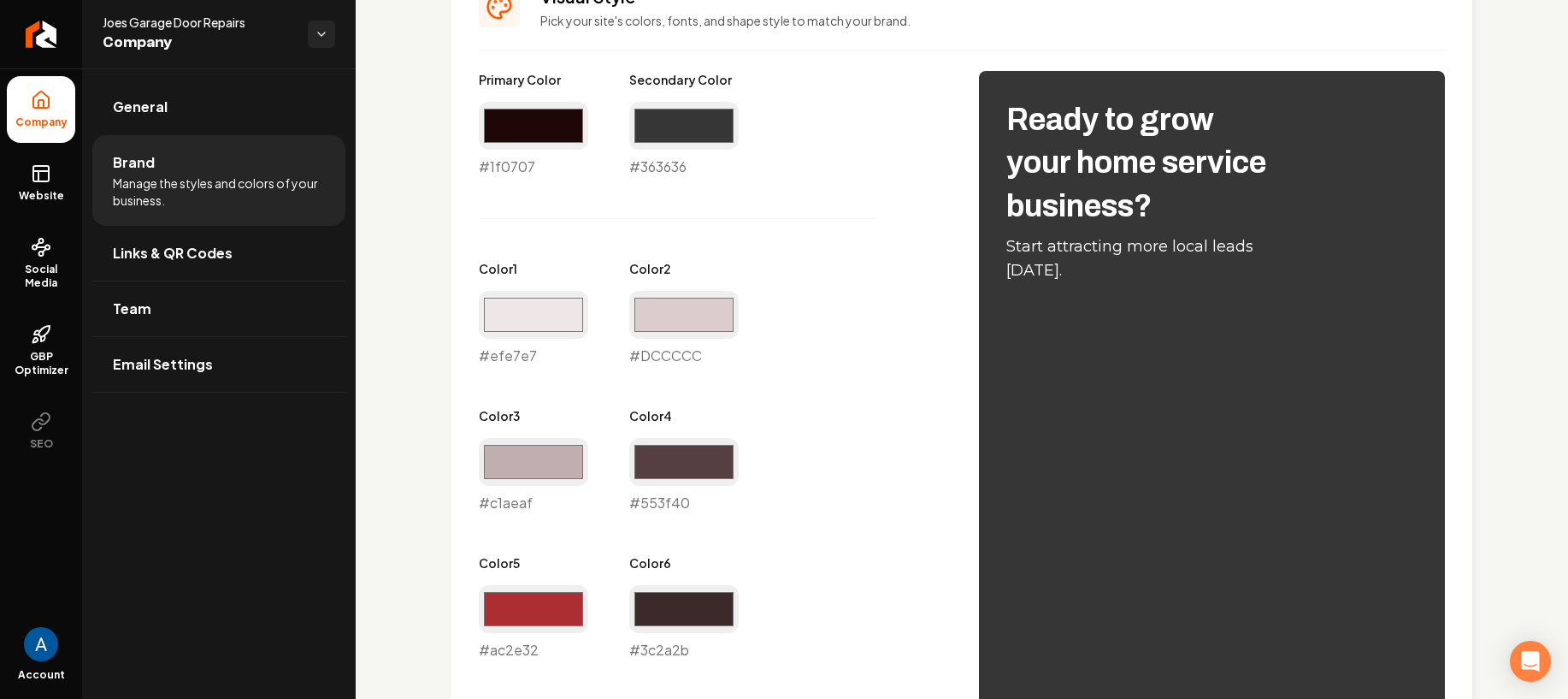
type input "#dccccc"
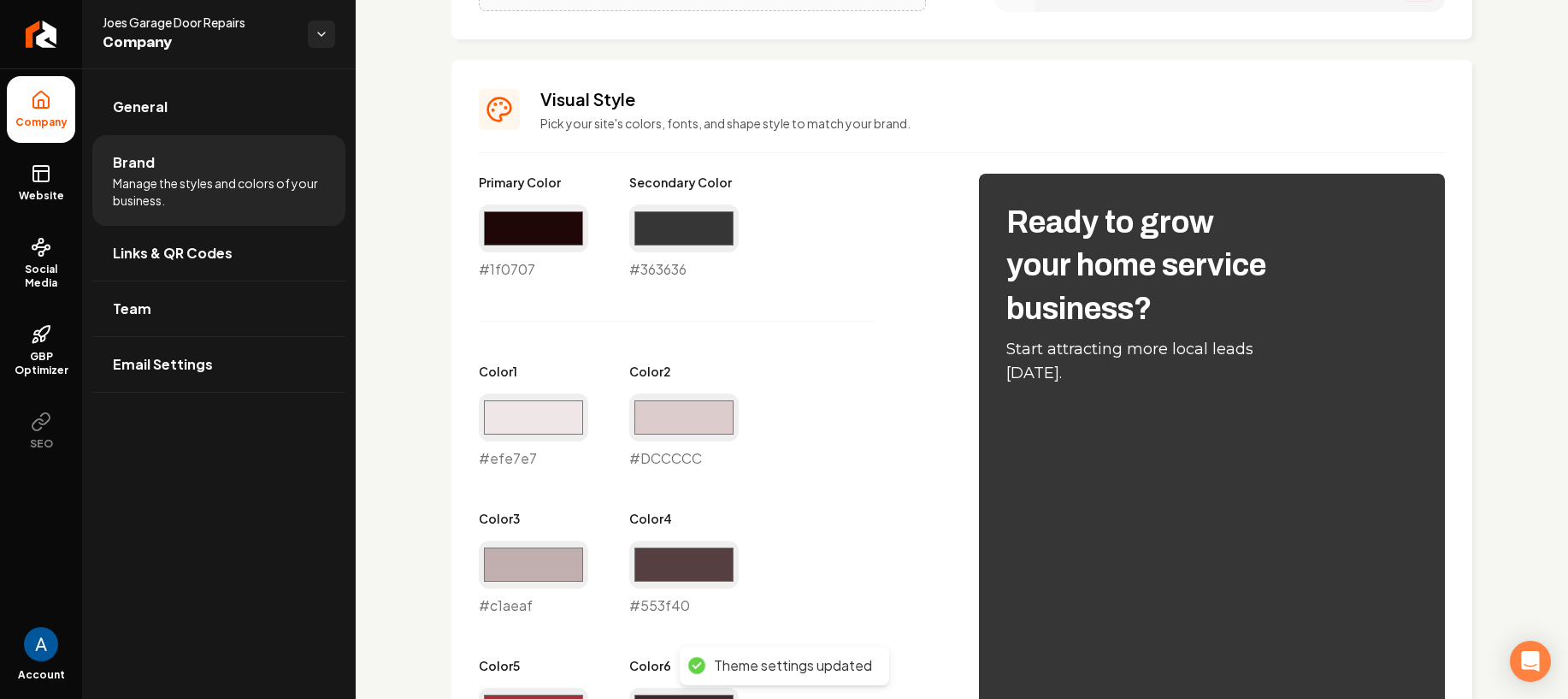
scroll to position [419, 0]
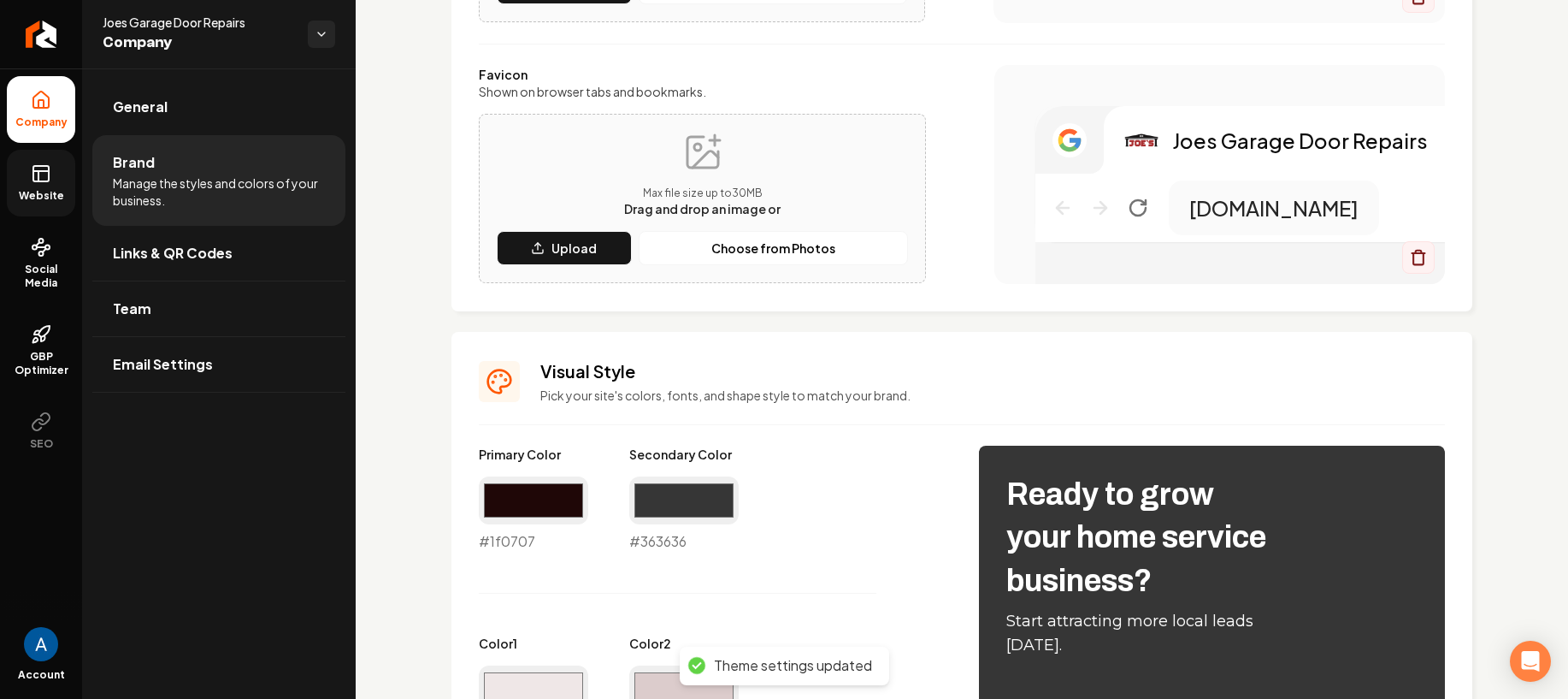
click at [38, 183] on icon at bounding box center [41, 173] width 20 height 20
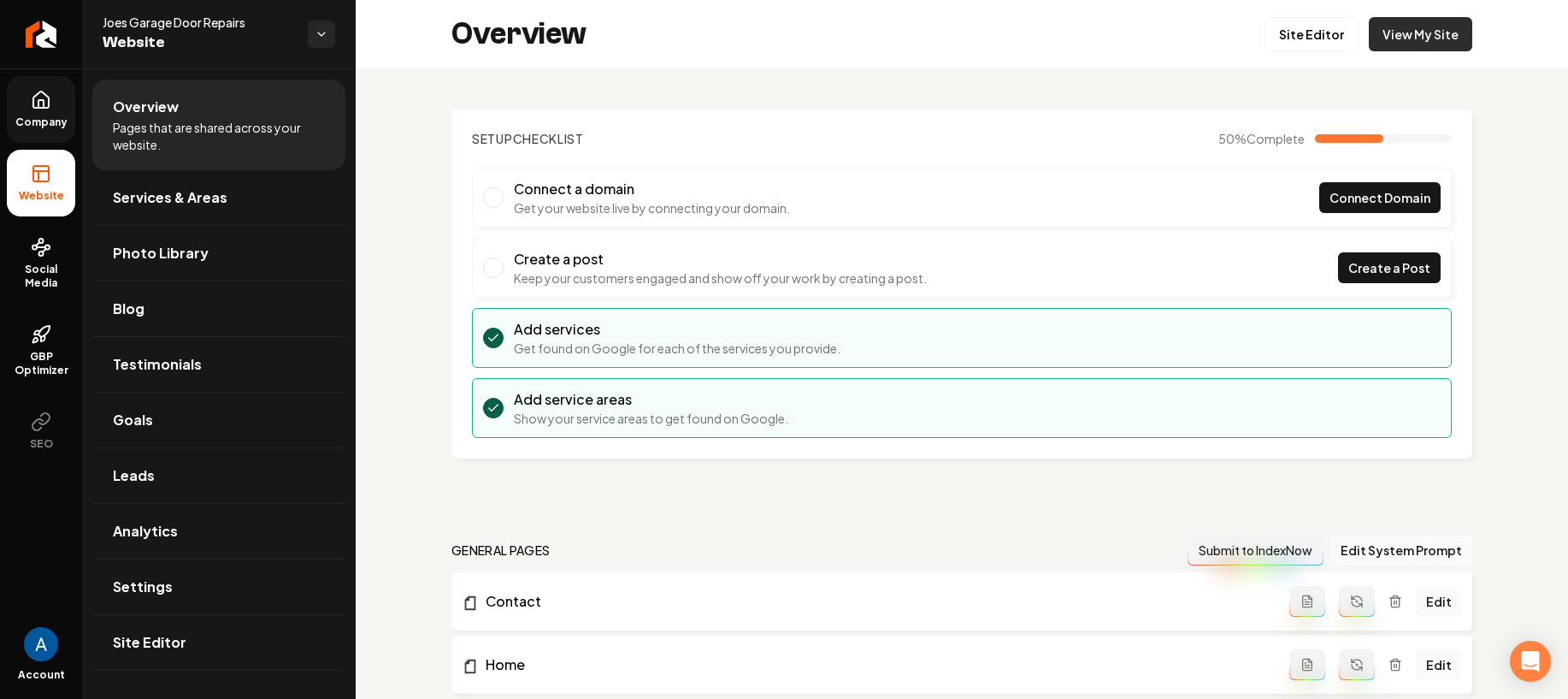
click at [1415, 35] on link "View My Site" at bounding box center [1420, 34] width 104 height 35
click at [41, 121] on span "Company" at bounding box center [42, 121] width 66 height 13
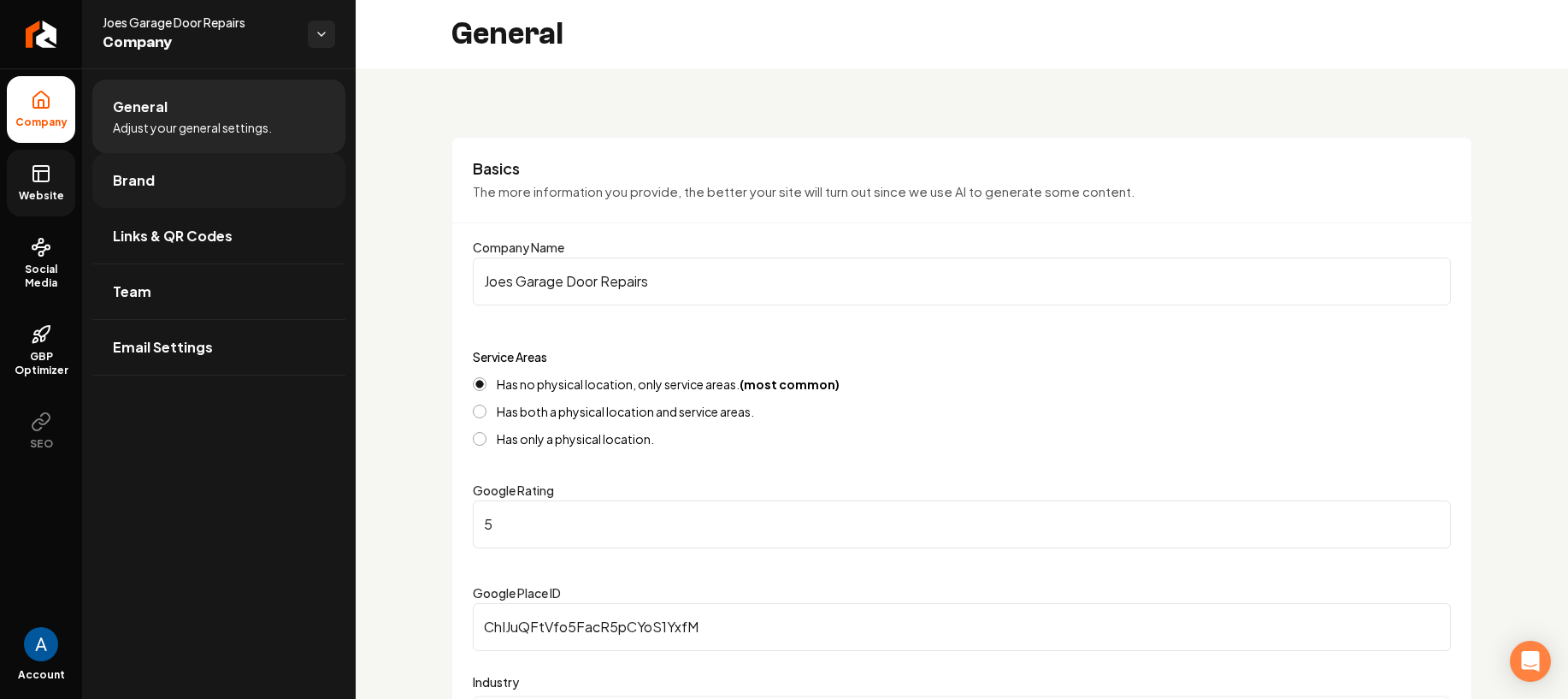
click at [145, 167] on link "Brand" at bounding box center [219, 181] width 253 height 55
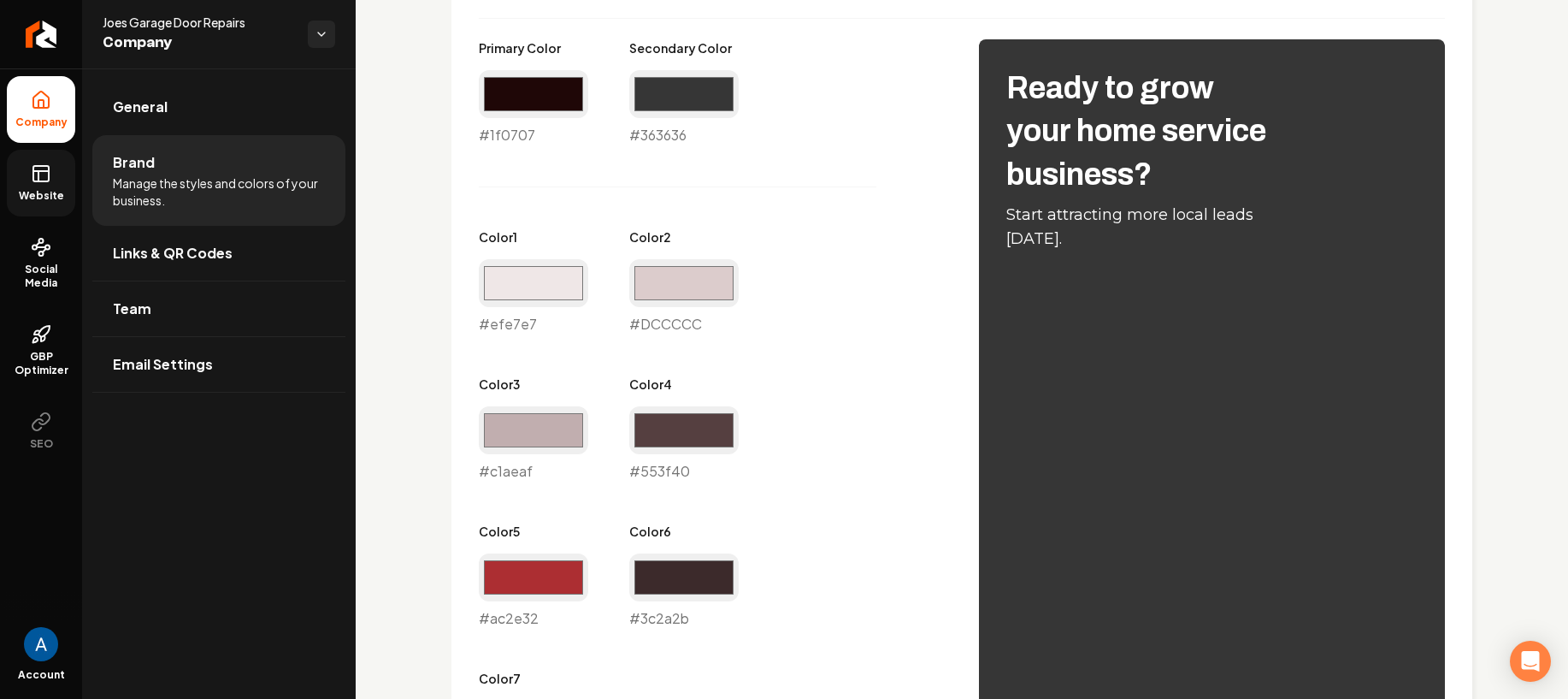
scroll to position [828, 0]
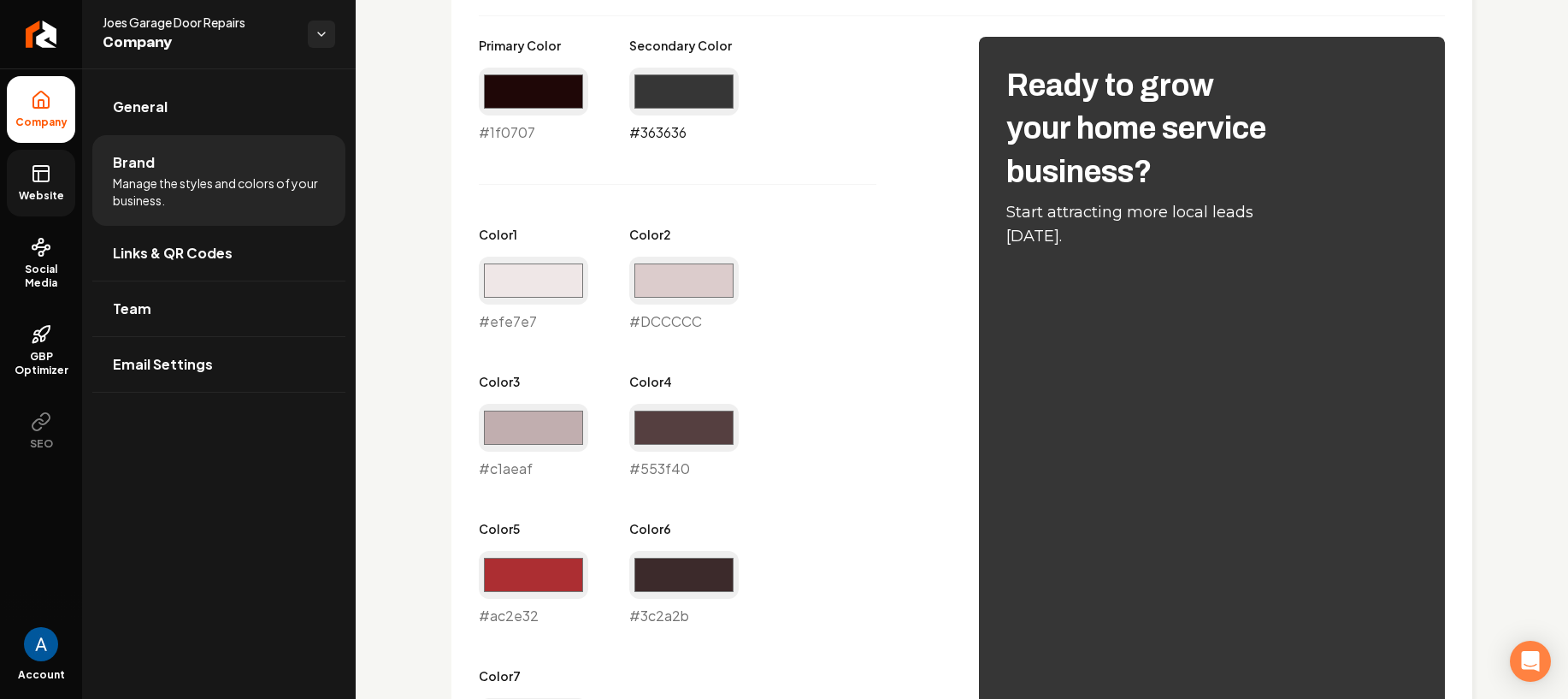
click at [662, 92] on input "#363636" at bounding box center [684, 91] width 110 height 48
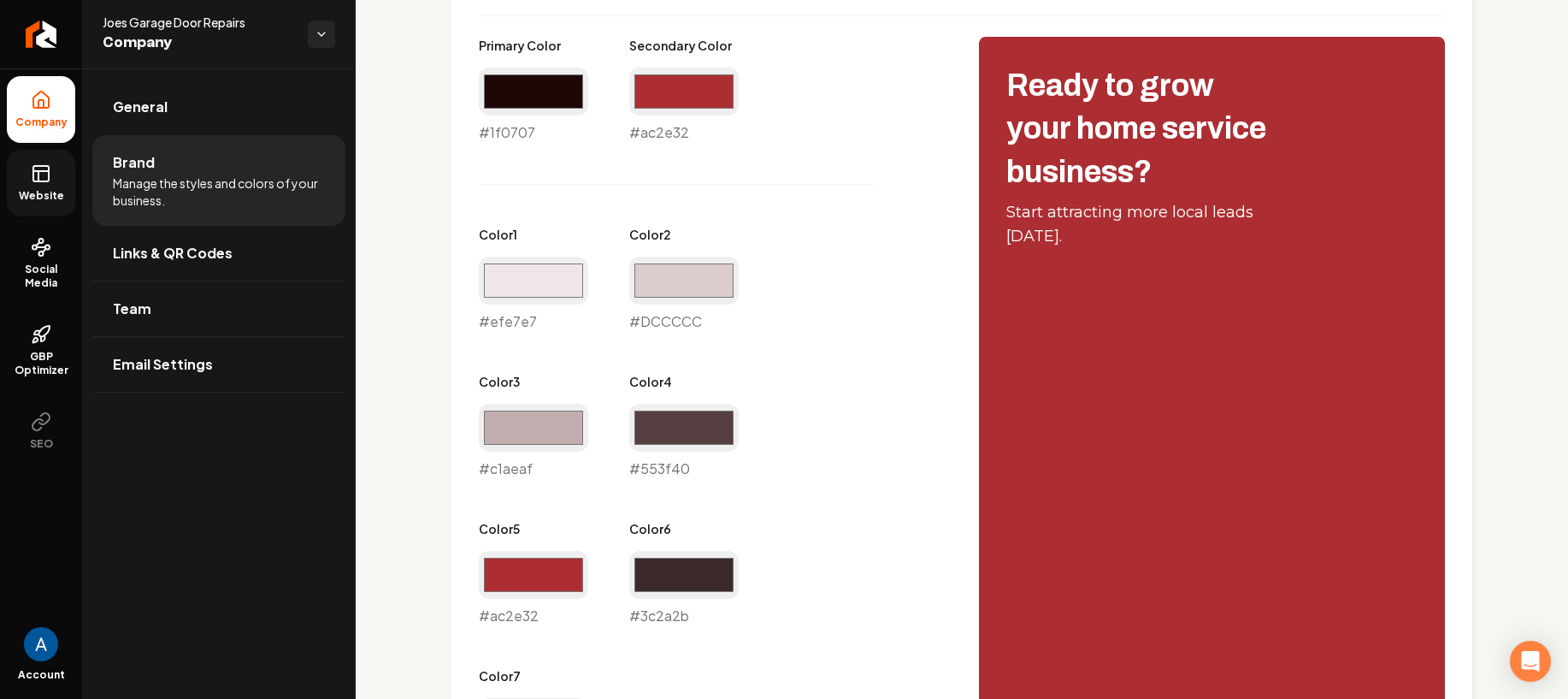
type input "#ac2e32"
click at [919, 320] on div "Primary Color #1f0707 #1f0707 Secondary Color #ac2e32 #ac2e32 Color 1 #efe7e7 #…" at bounding box center [712, 405] width 466 height 736
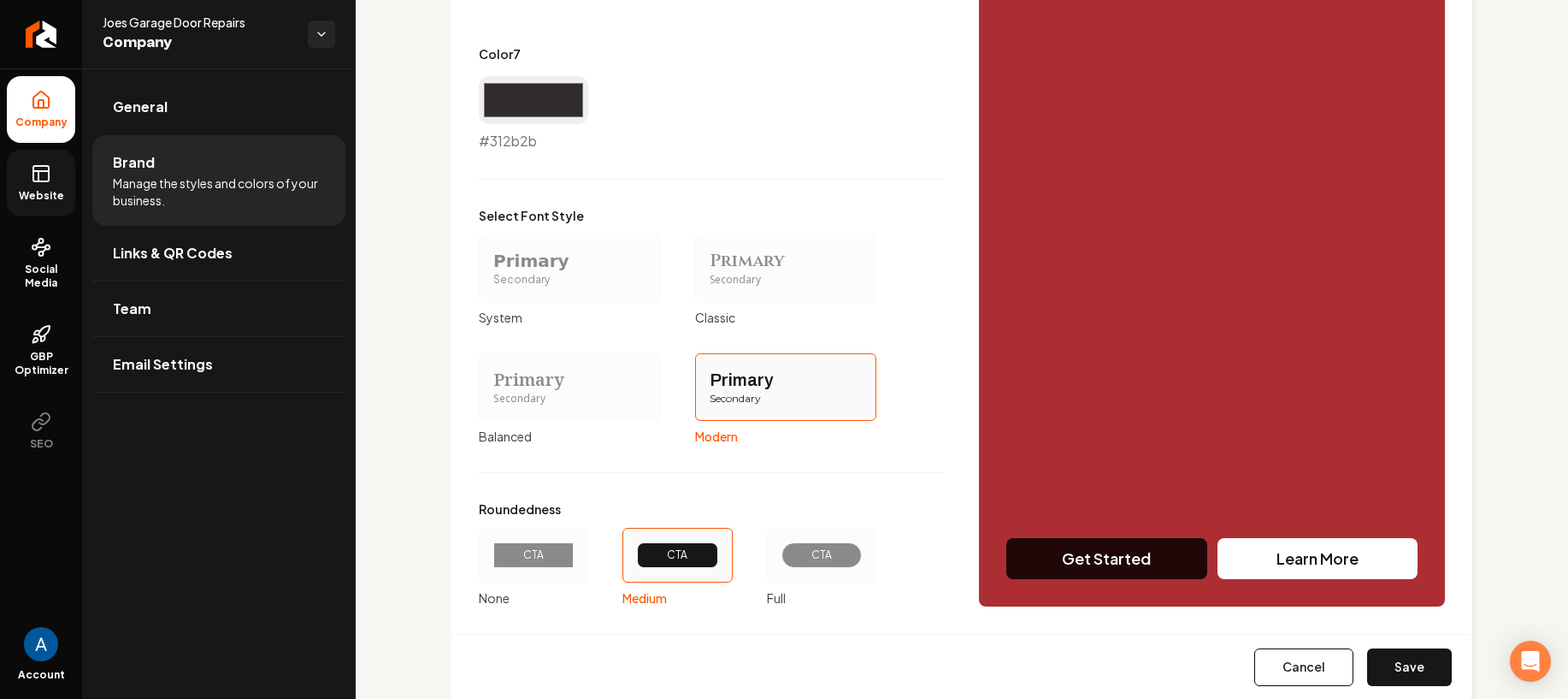
scroll to position [1492, 0]
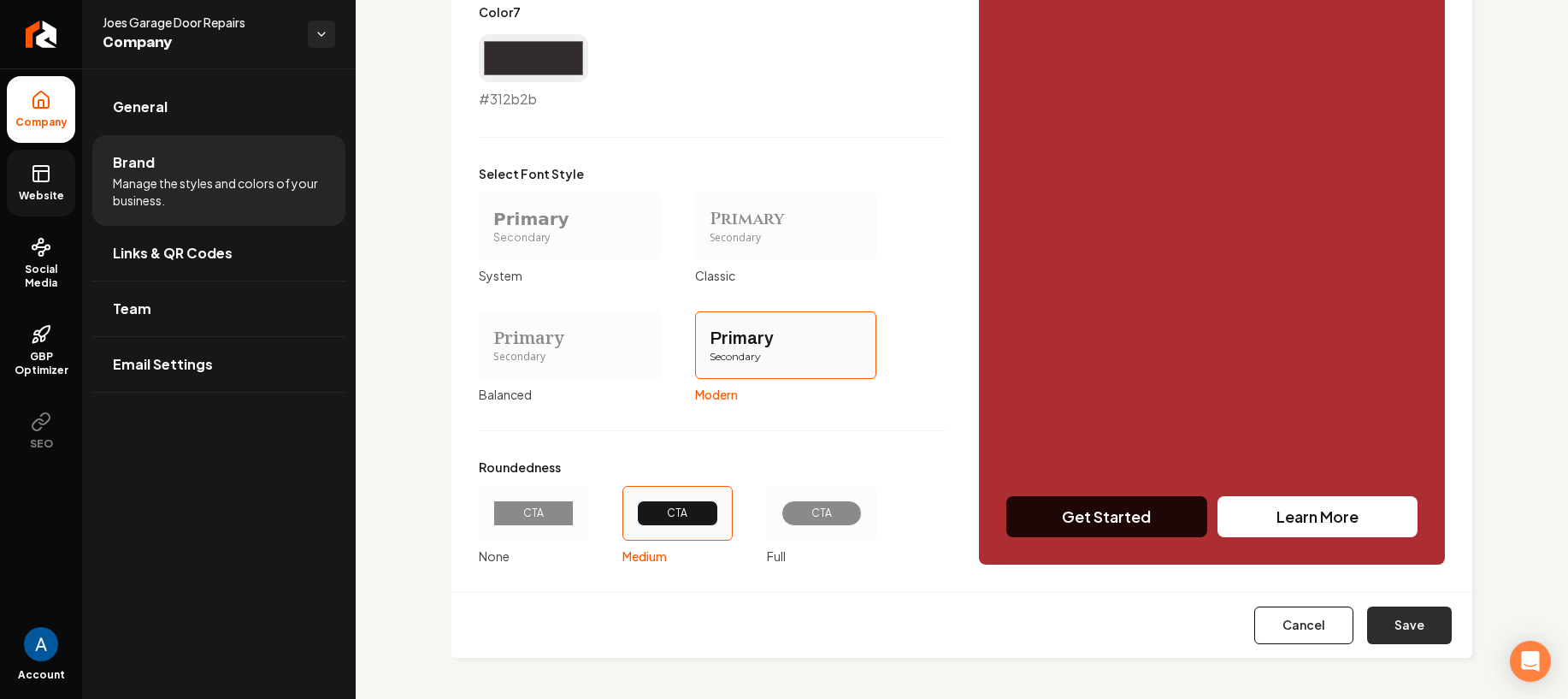
click at [1380, 624] on button "Save" at bounding box center [1410, 625] width 85 height 37
type input "#dccccc"
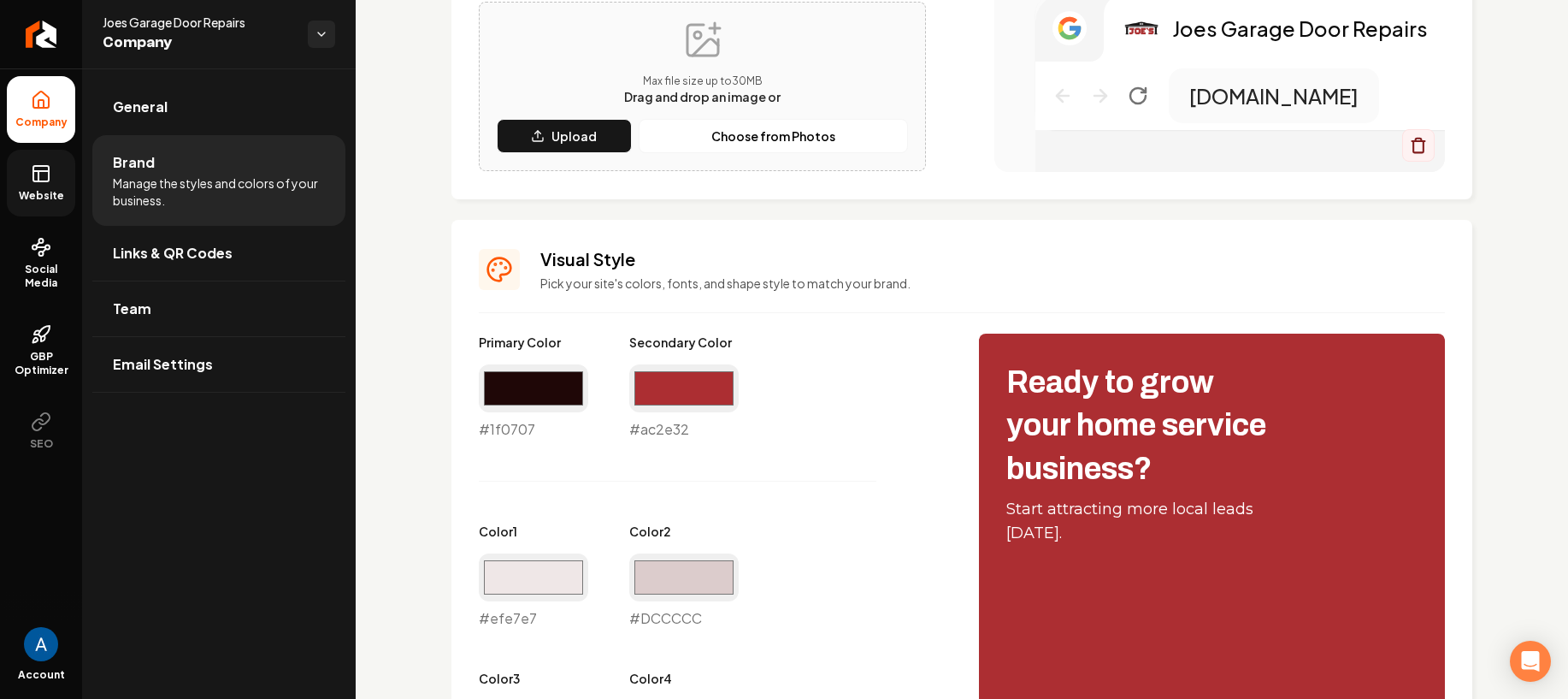
scroll to position [589, 0]
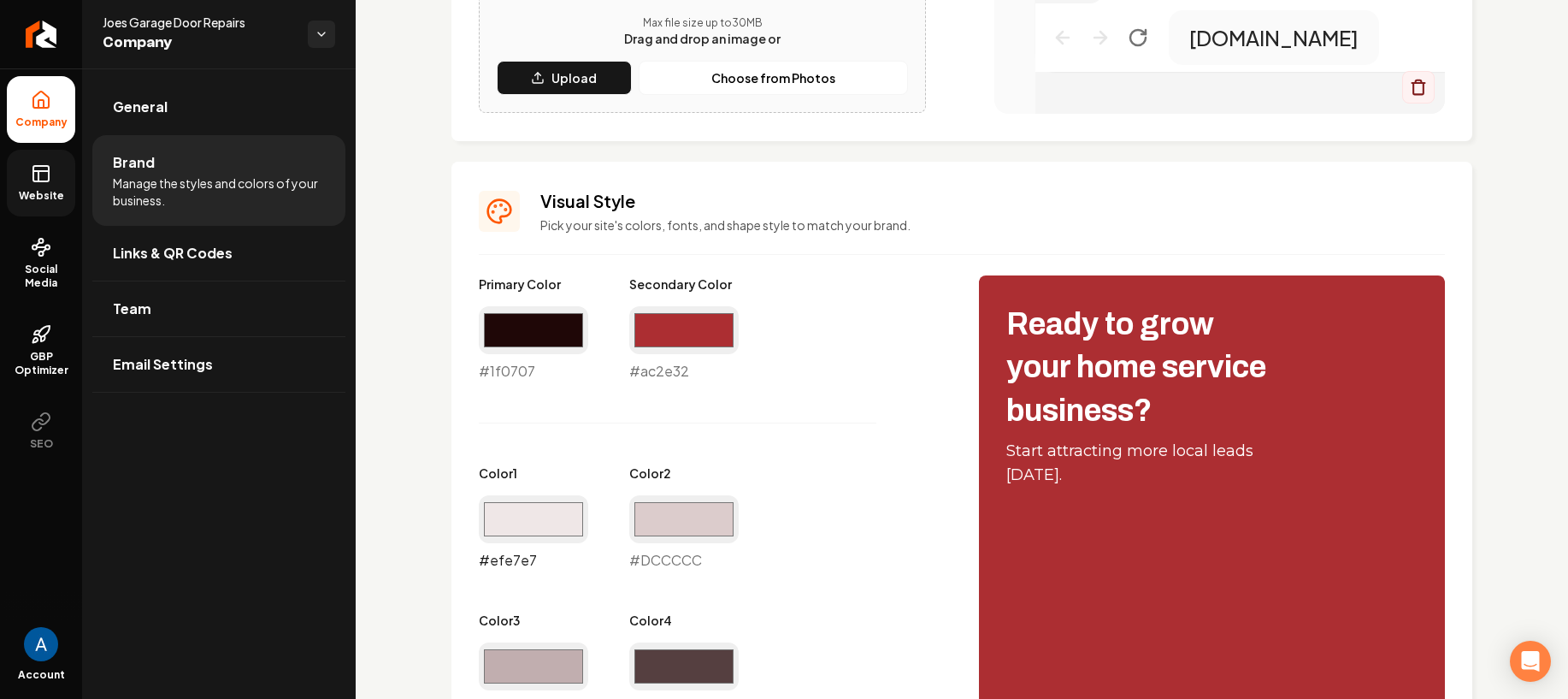
click at [539, 518] on input "#efe7e7" at bounding box center [534, 519] width 110 height 48
type input "#ffffff"
click at [773, 416] on div "Primary Color #1f0707 #1f0707 Secondary Color #ac2e32 #ac2e32 Color 1 #ffffff #…" at bounding box center [712, 643] width 466 height 736
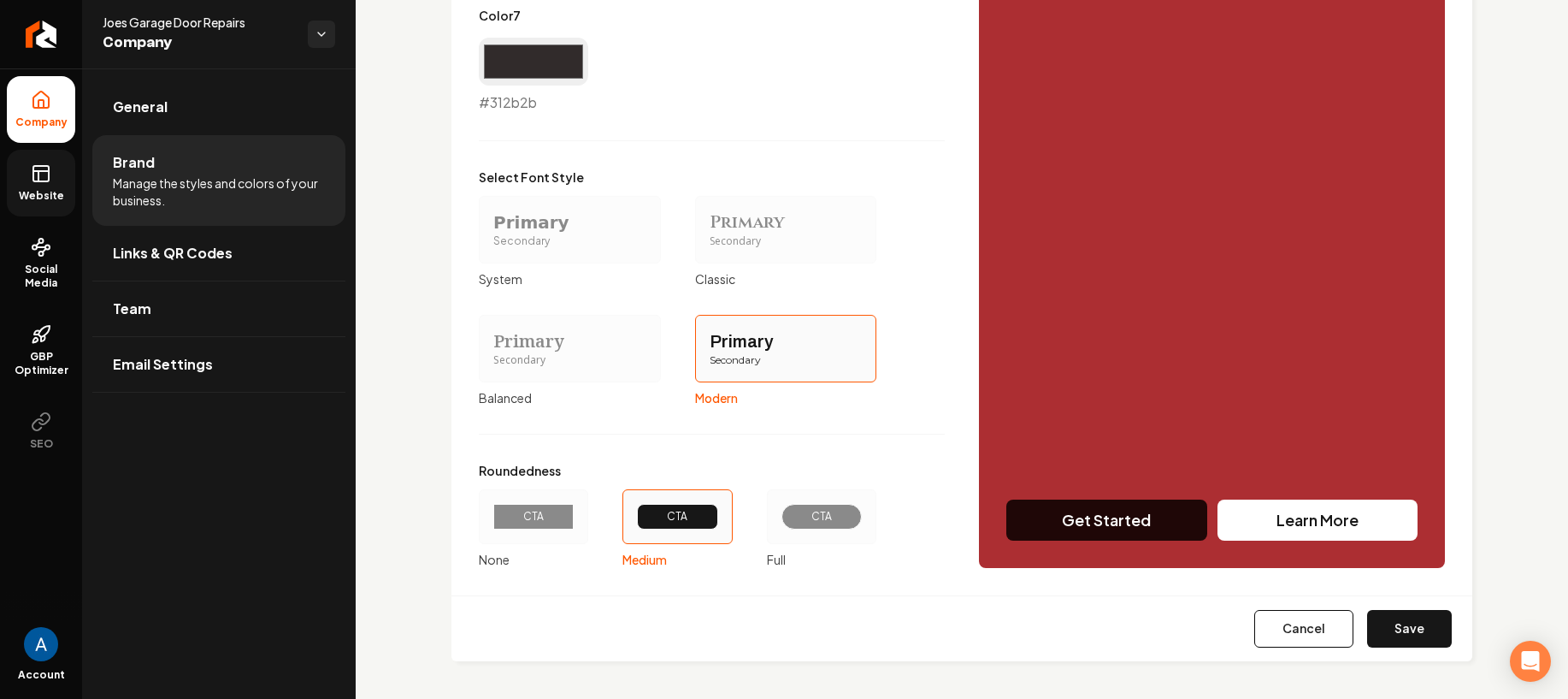
scroll to position [1492, 0]
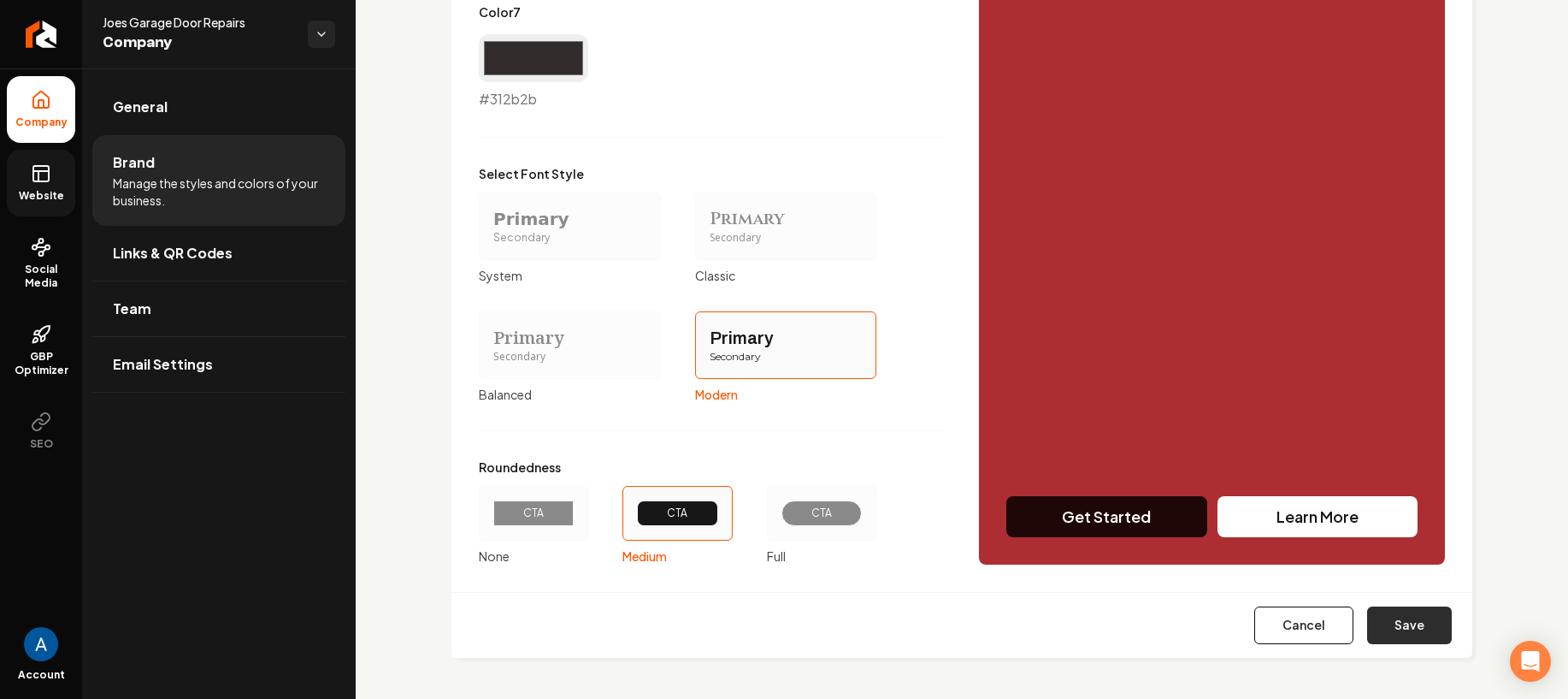
click at [1376, 610] on button "Save" at bounding box center [1410, 625] width 85 height 37
type input "#dccccc"
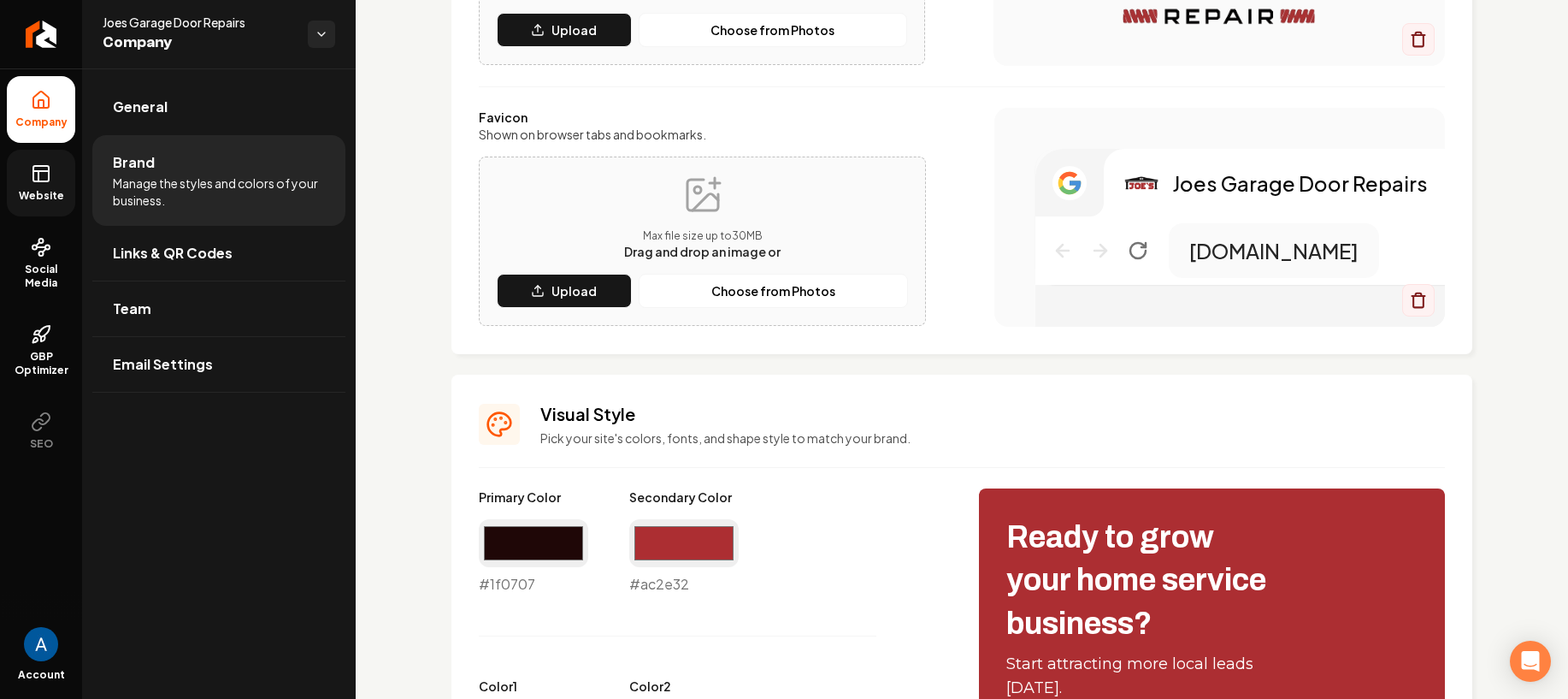
scroll to position [381, 0]
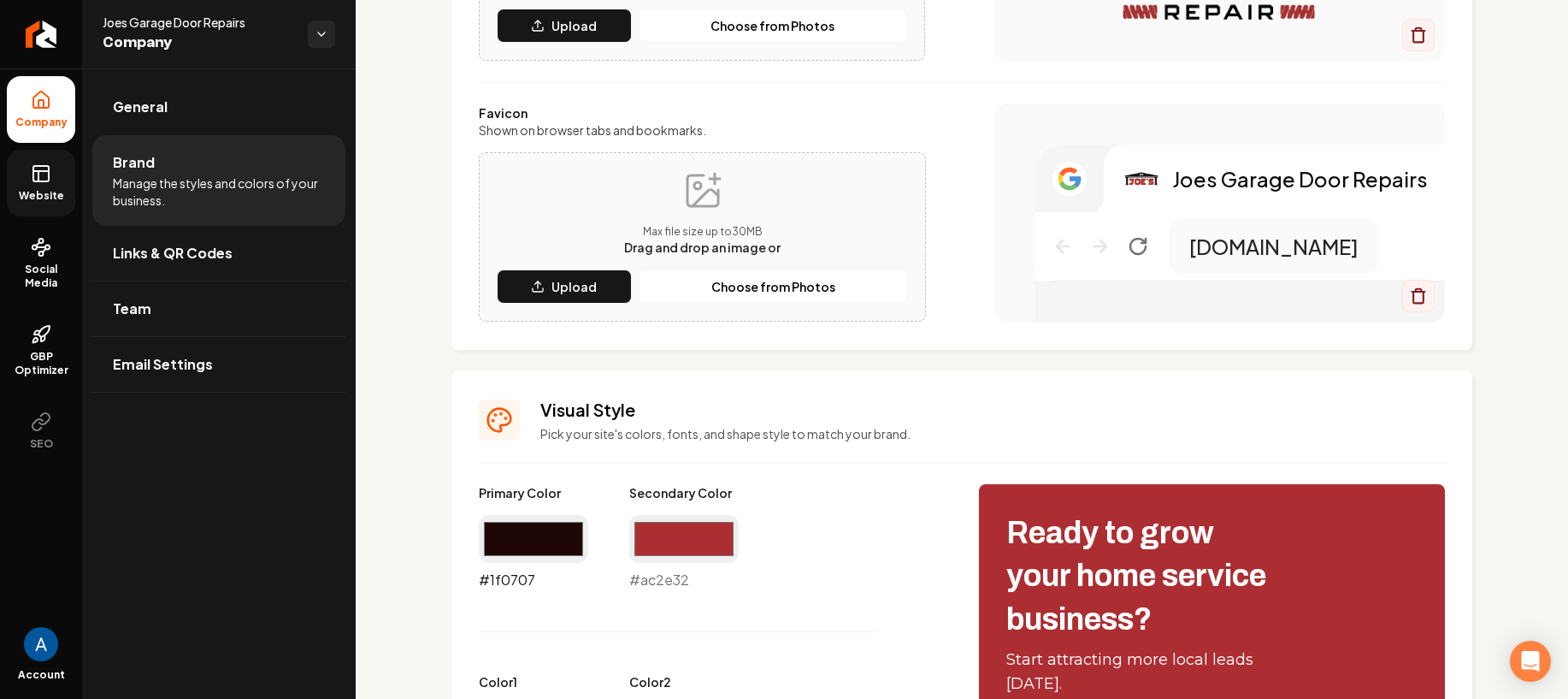
click at [576, 532] on input "#1f0707" at bounding box center [534, 539] width 110 height 48
click at [544, 517] on input "#1f0707" at bounding box center [534, 539] width 110 height 48
type input "#ac2e32"
click at [680, 555] on input "#ac2e32" at bounding box center [684, 539] width 110 height 48
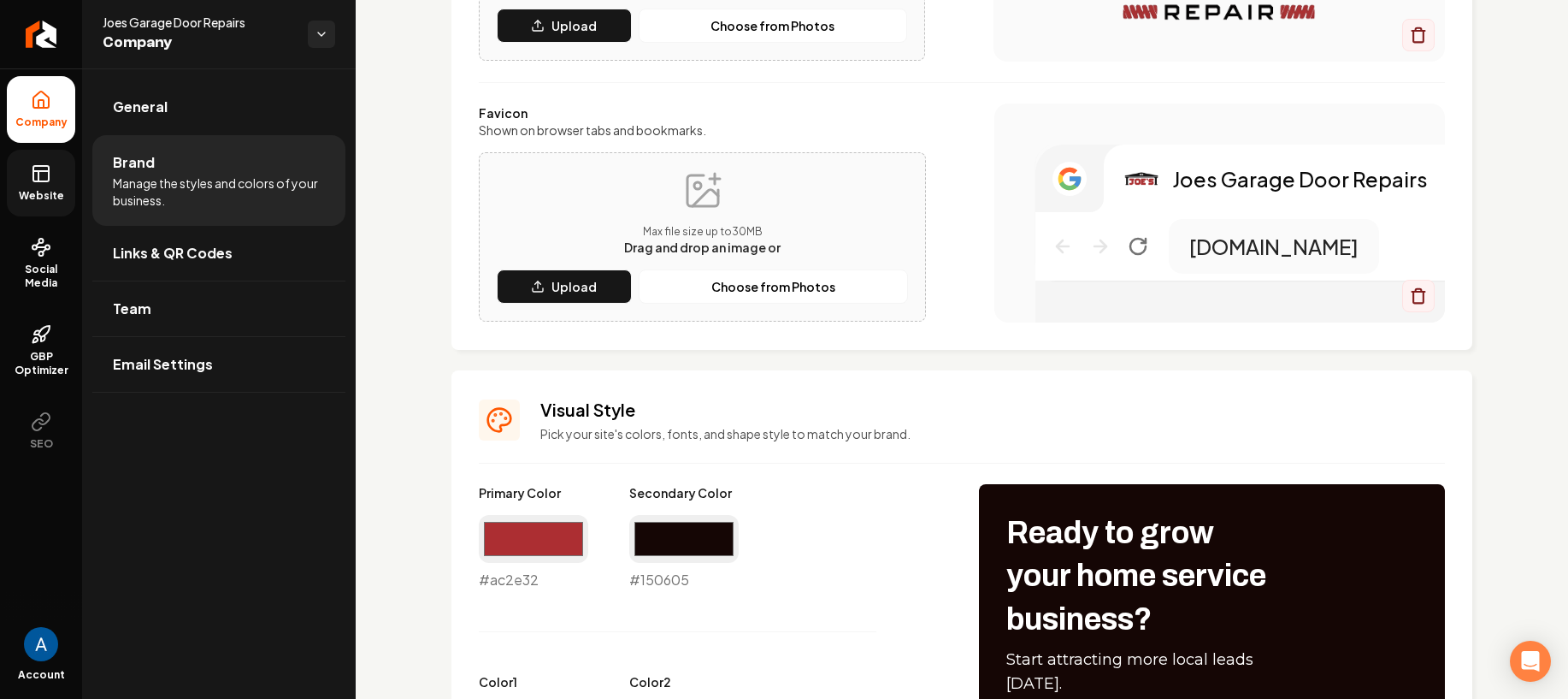
type input "#150605"
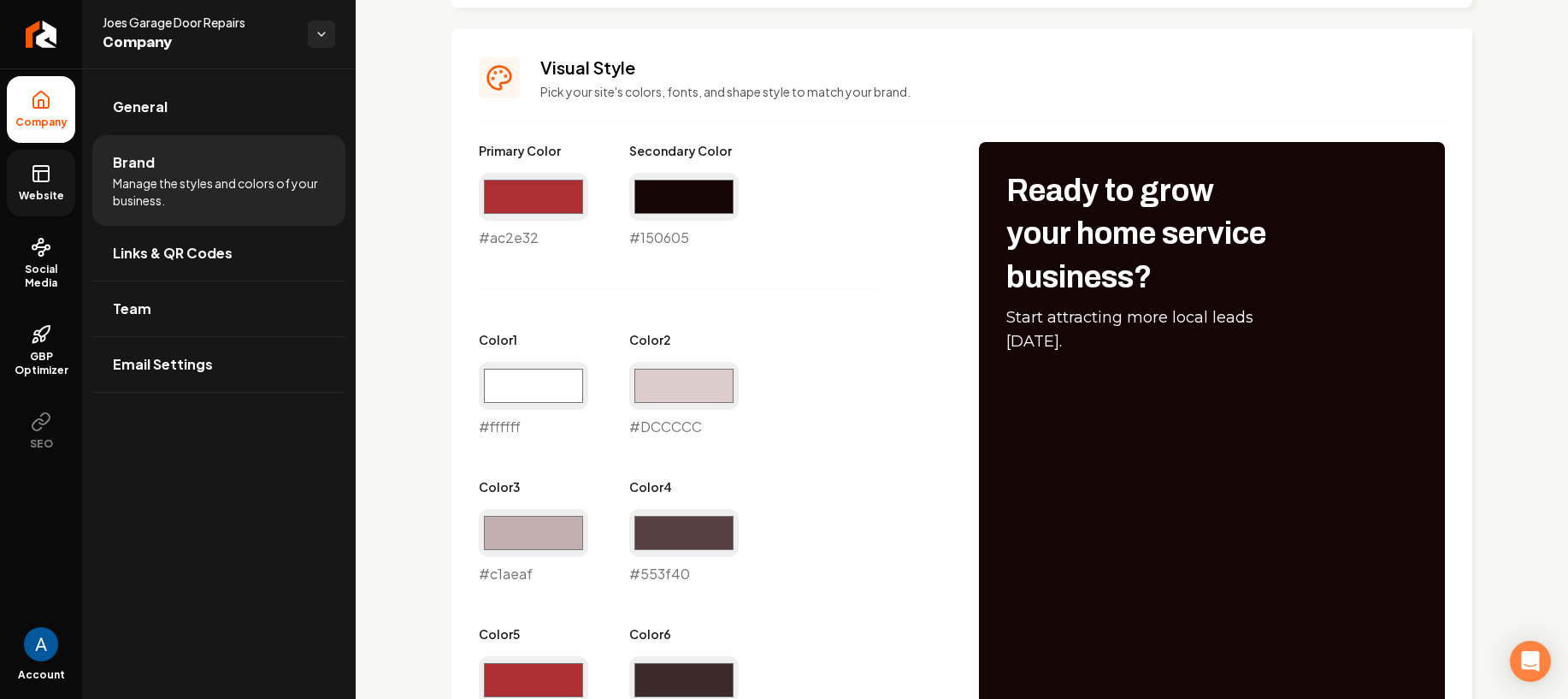
scroll to position [703, 0]
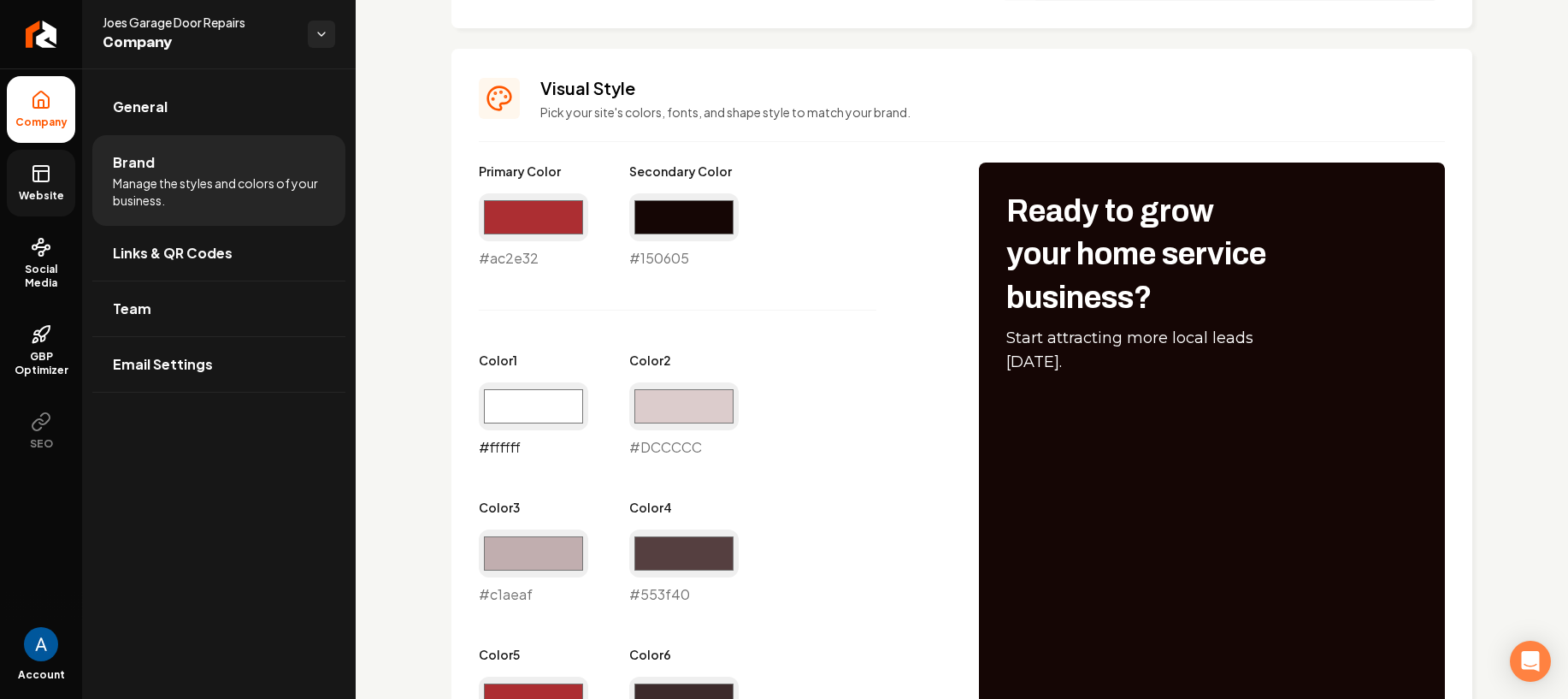
click at [539, 415] on input "#ffffff" at bounding box center [534, 407] width 110 height 48
click at [799, 558] on div "Primary Color #ac2e32 #ac2e32 Secondary Color #150605 #150605 Color 1 #ffffff #…" at bounding box center [712, 530] width 466 height 736
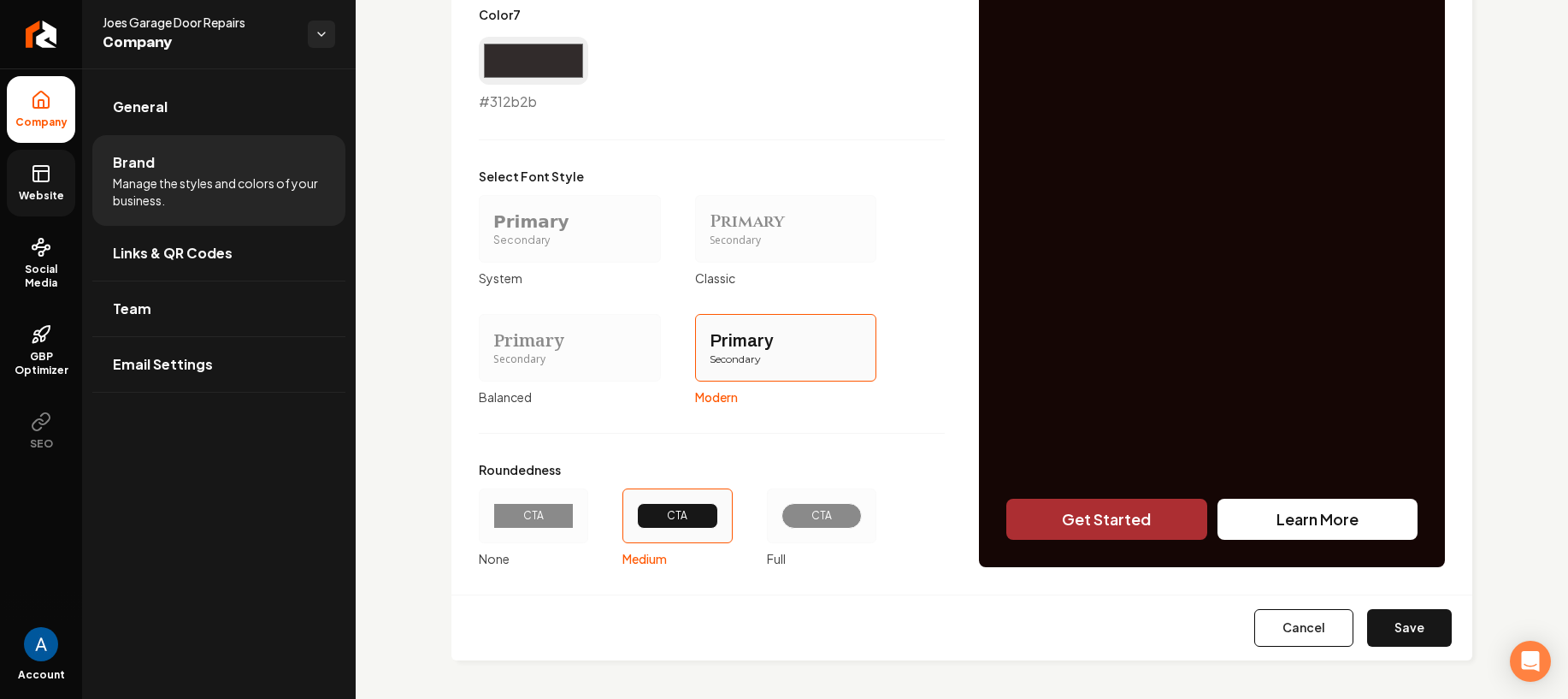
scroll to position [1492, 0]
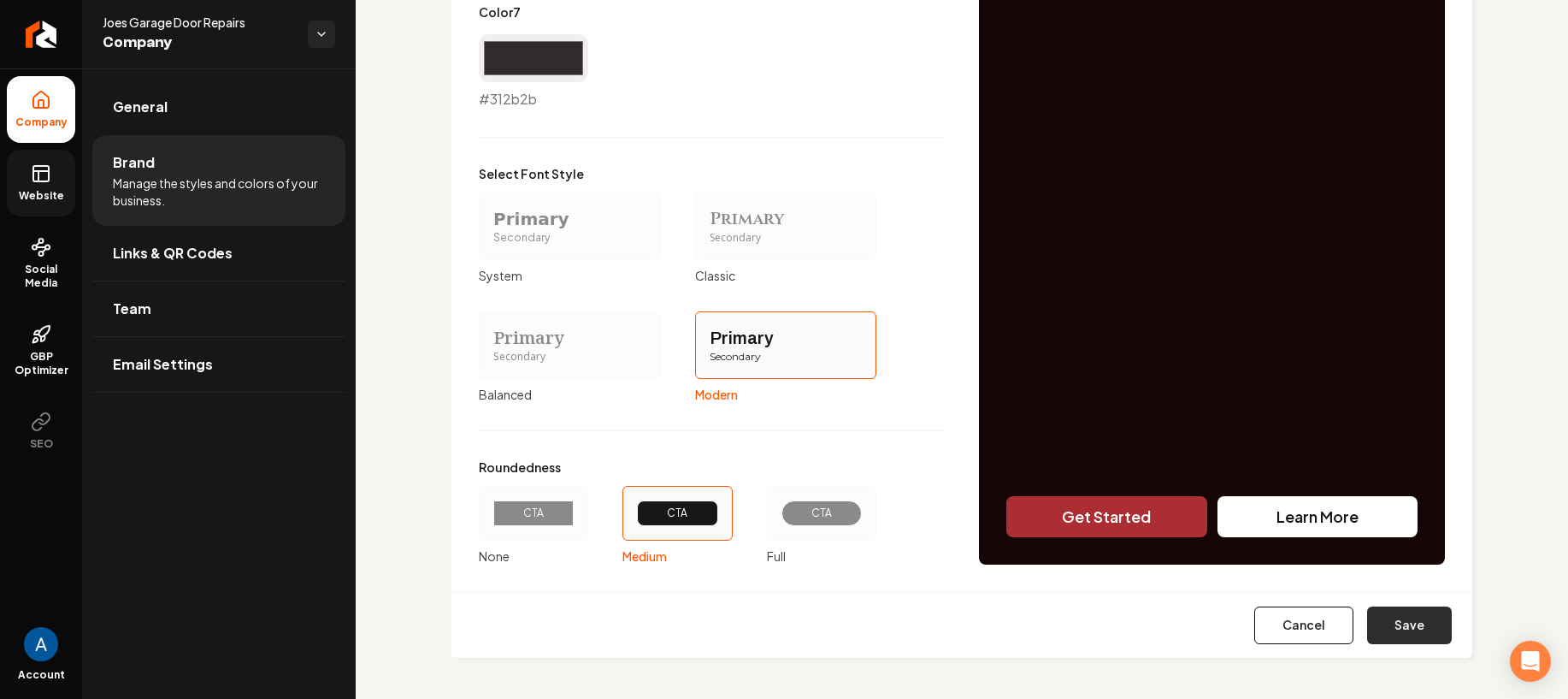
click at [1371, 616] on button "Save" at bounding box center [1410, 625] width 85 height 37
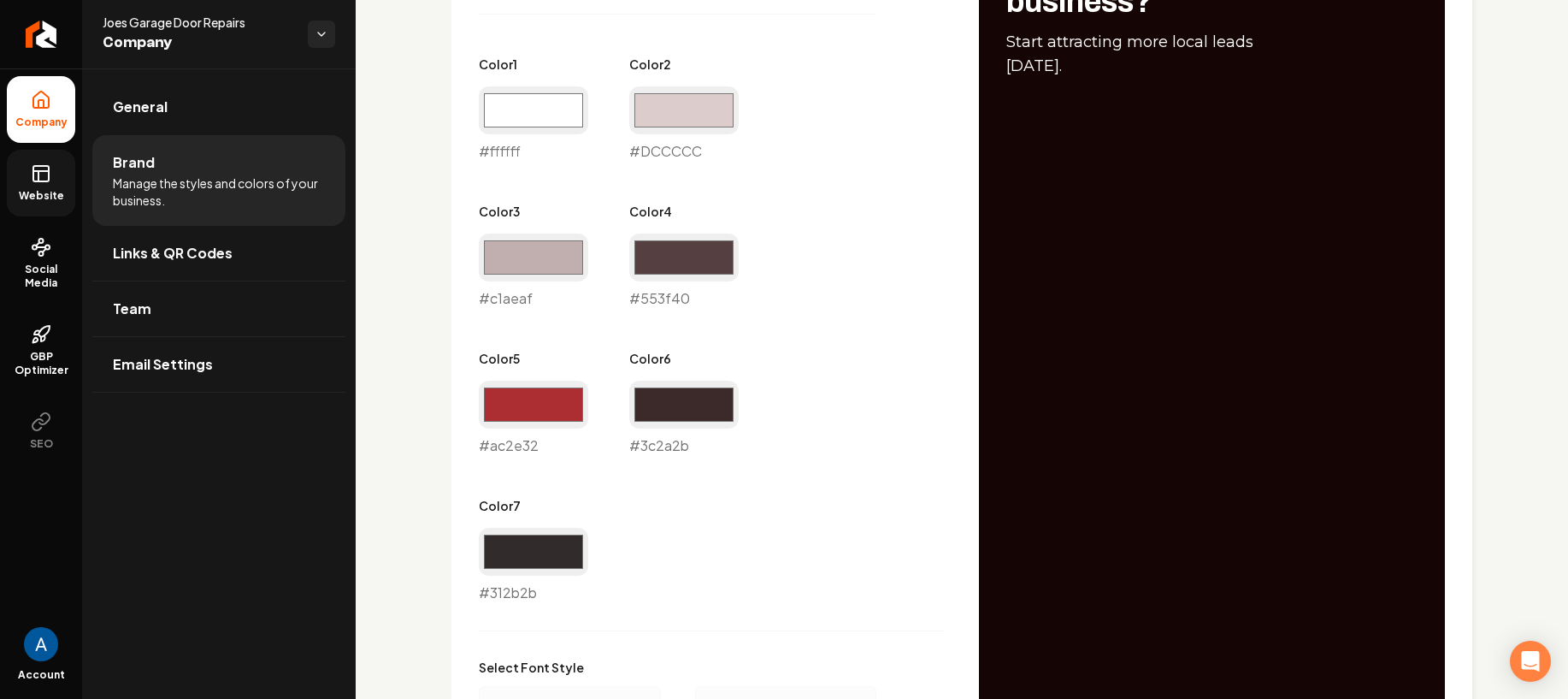
type input "#dccccc"
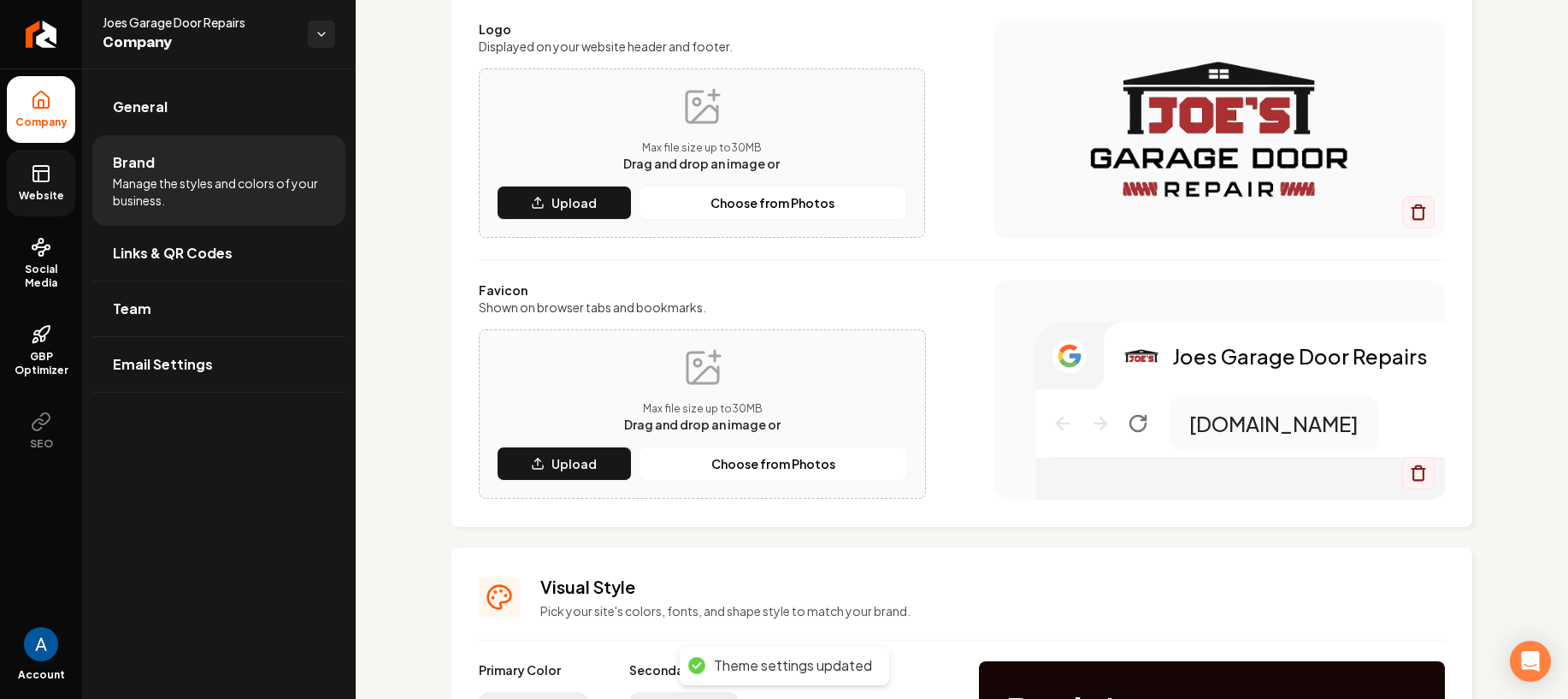
scroll to position [0, 0]
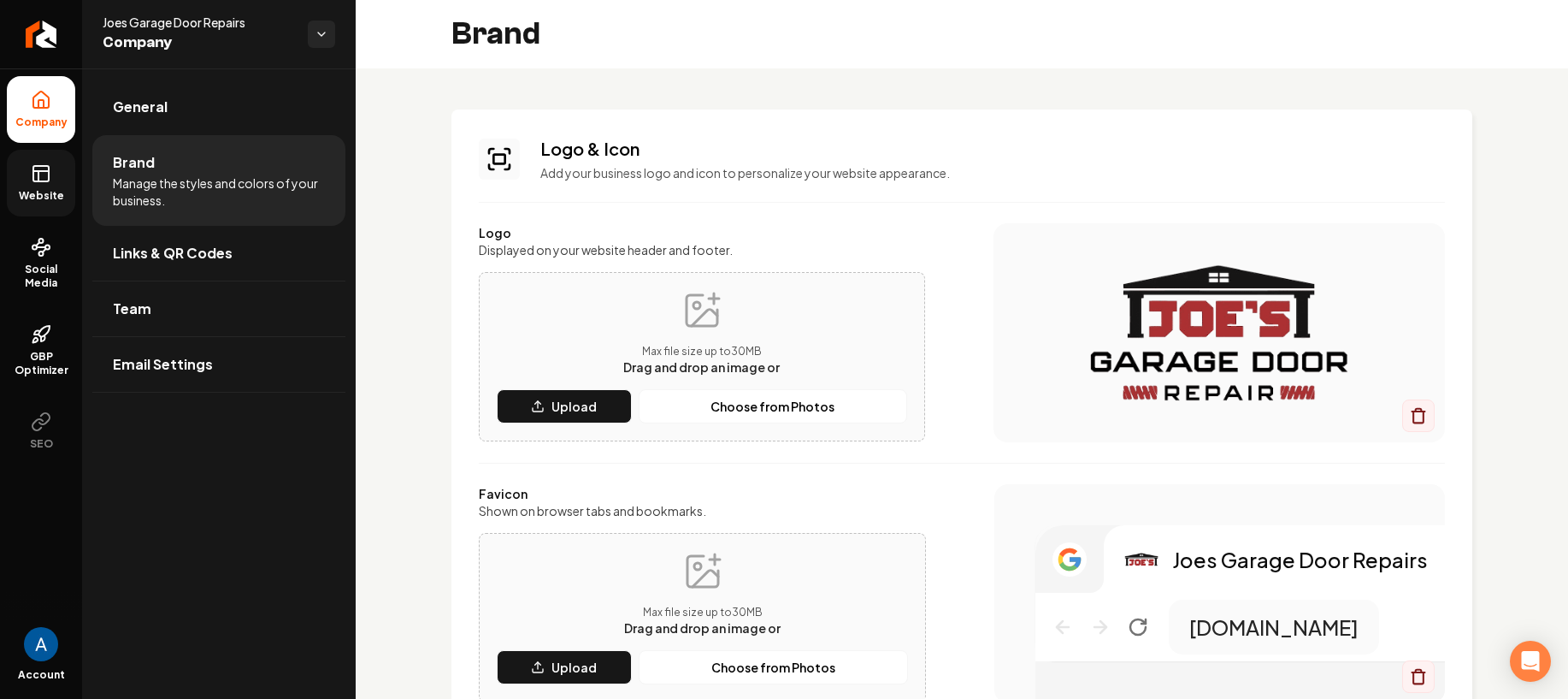
click at [44, 184] on link "Website" at bounding box center [41, 183] width 68 height 66
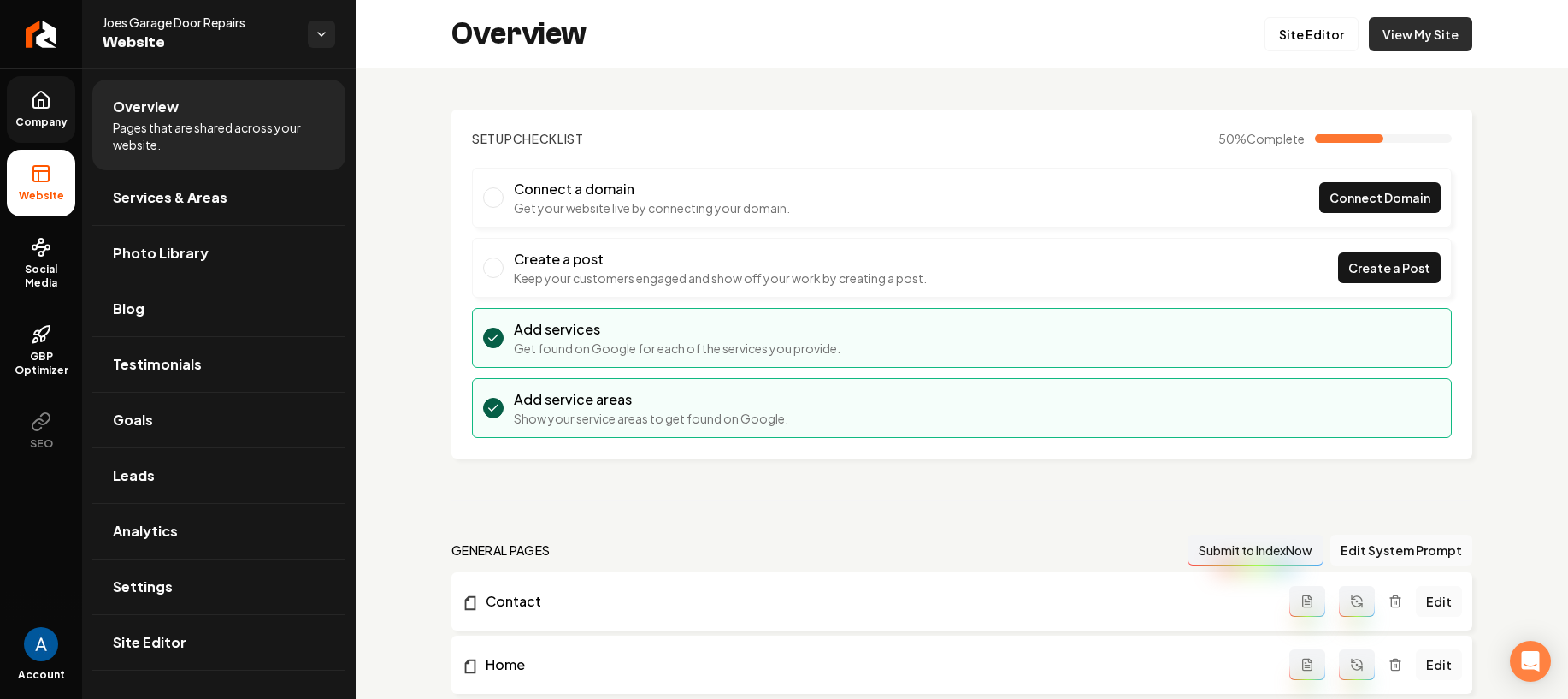
click at [1396, 50] on link "View My Site" at bounding box center [1420, 34] width 104 height 35
click at [163, 214] on link "Services & Areas" at bounding box center [219, 198] width 253 height 55
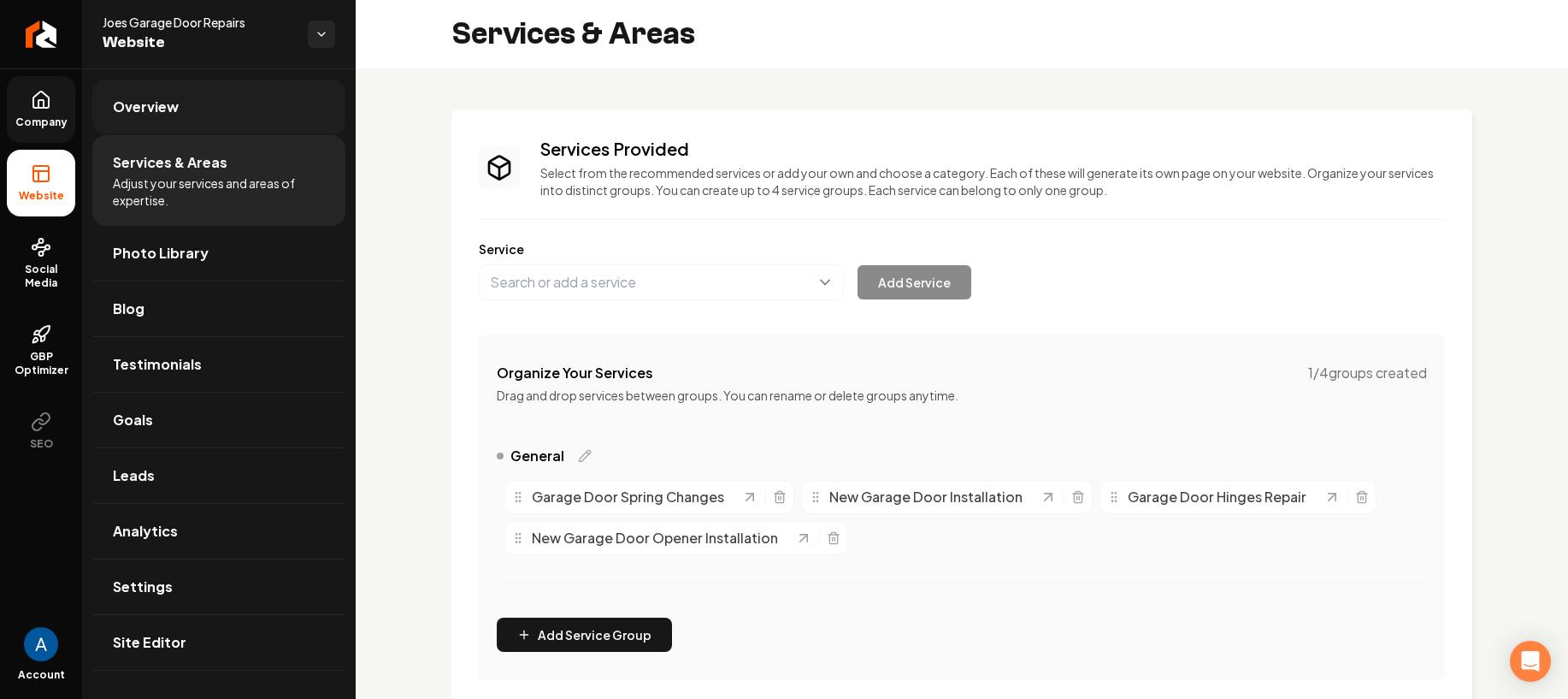
click at [167, 111] on span "Overview" at bounding box center [145, 106] width 66 height 20
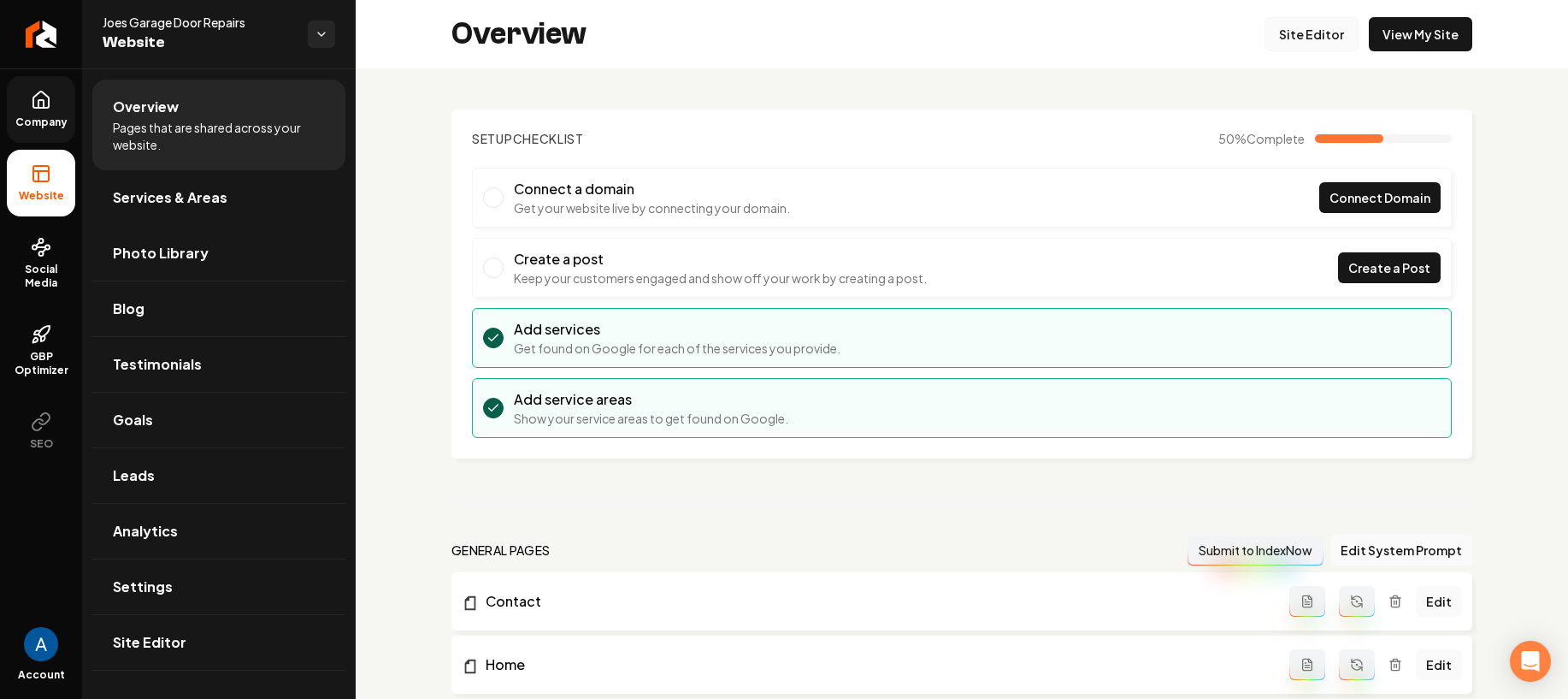
click at [1297, 32] on link "Site Editor" at bounding box center [1311, 34] width 94 height 35
